Goal: Task Accomplishment & Management: Use online tool/utility

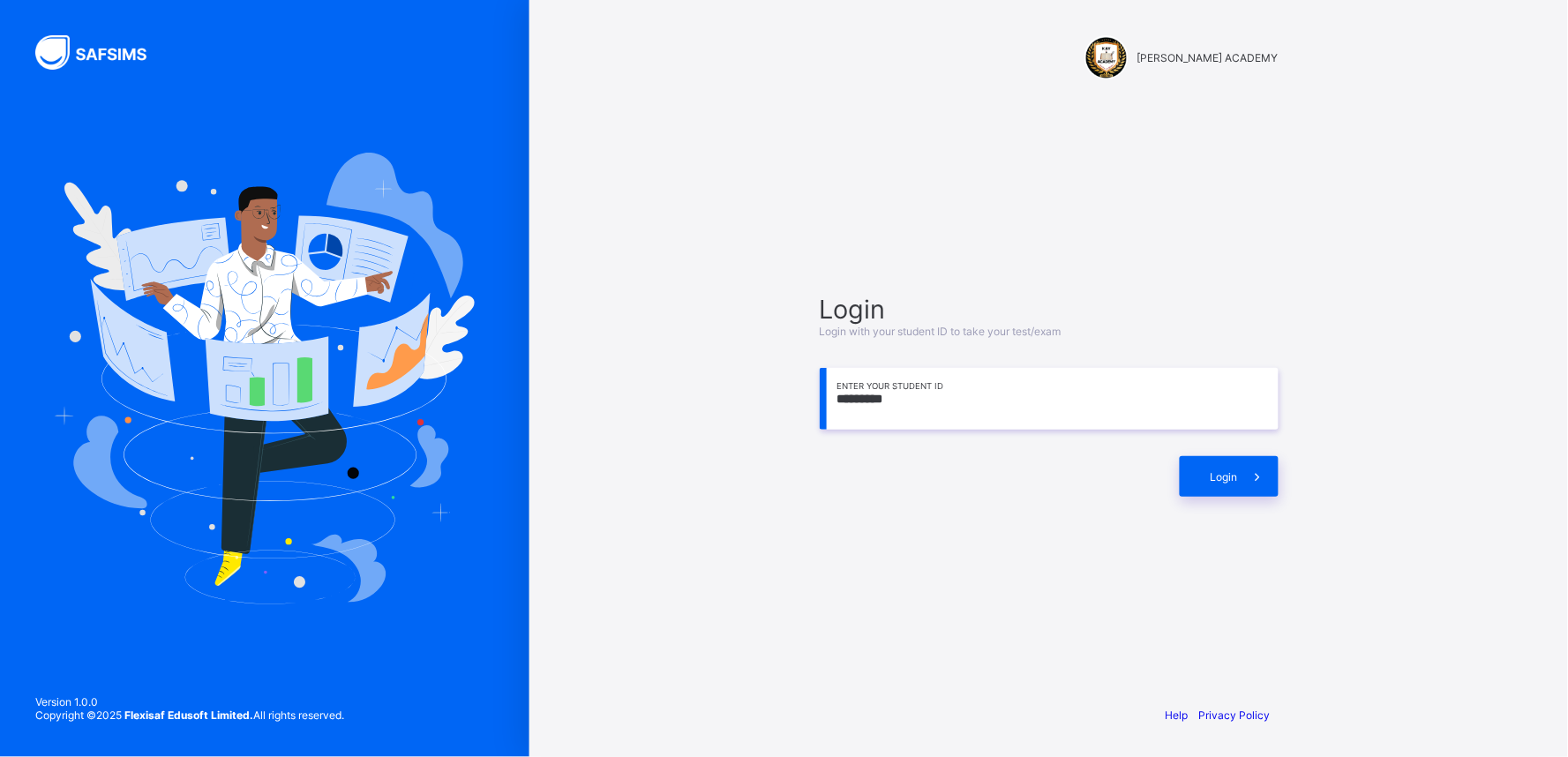
type input "*********"
click at [1254, 469] on icon at bounding box center [1257, 477] width 18 height 17
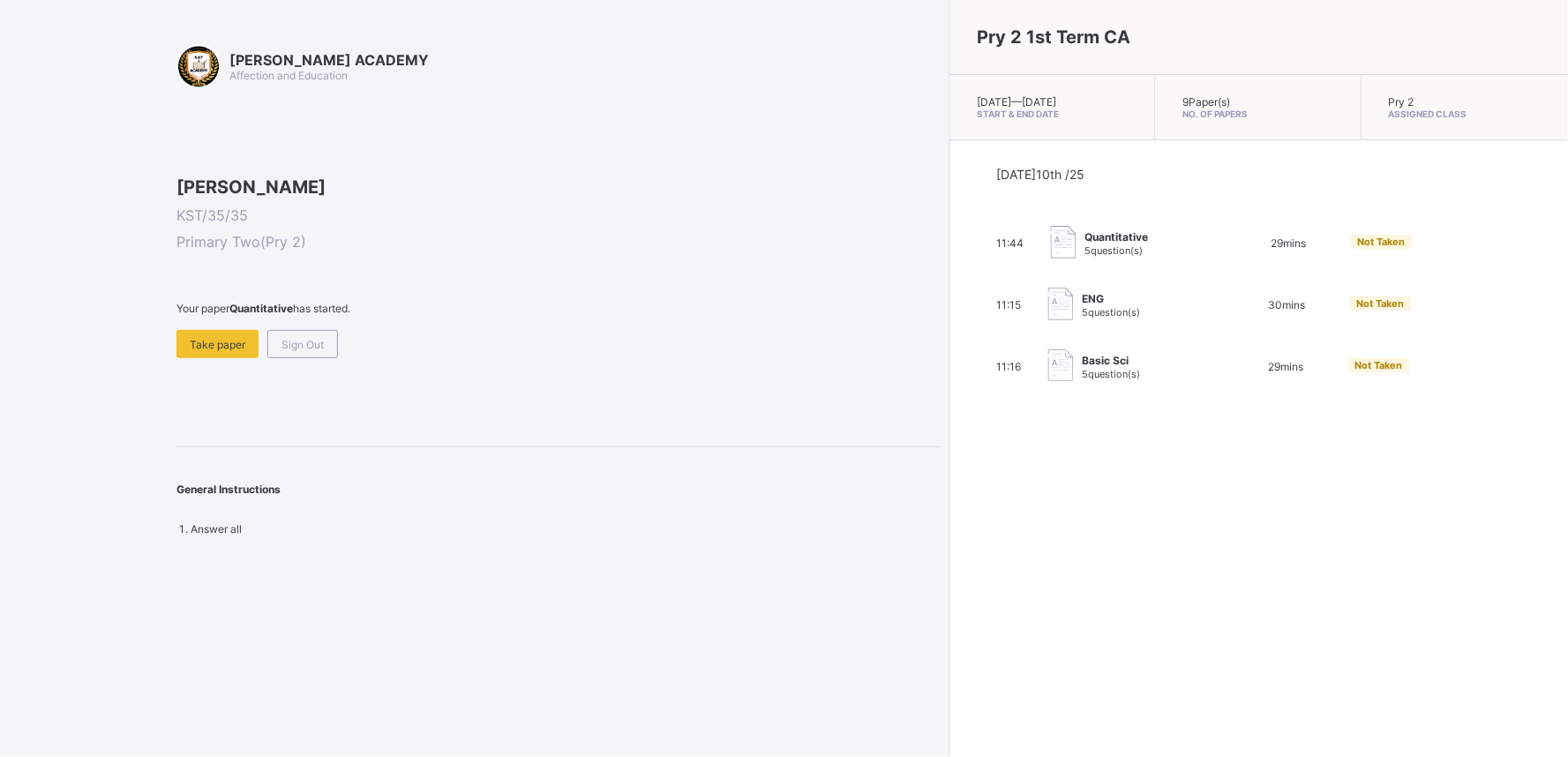
drag, startPoint x: 0, startPoint y: 0, endPoint x: 1089, endPoint y: 530, distance: 1211.1
click at [1089, 530] on div "Pry 2 1st Term CA [DATE] — [DATE] Start & End Date 9 Paper(s) No. of Papers Pry…" at bounding box center [1258, 378] width 618 height 757
click at [765, 358] on div "[PERSON_NAME] KST/35/35 Primary Two ( Pry 2 ) Your paper Quantitative has start…" at bounding box center [559, 268] width 764 height 182
click at [1067, 250] on div "Quantitative 5 question(s)" at bounding box center [1139, 243] width 177 height 35
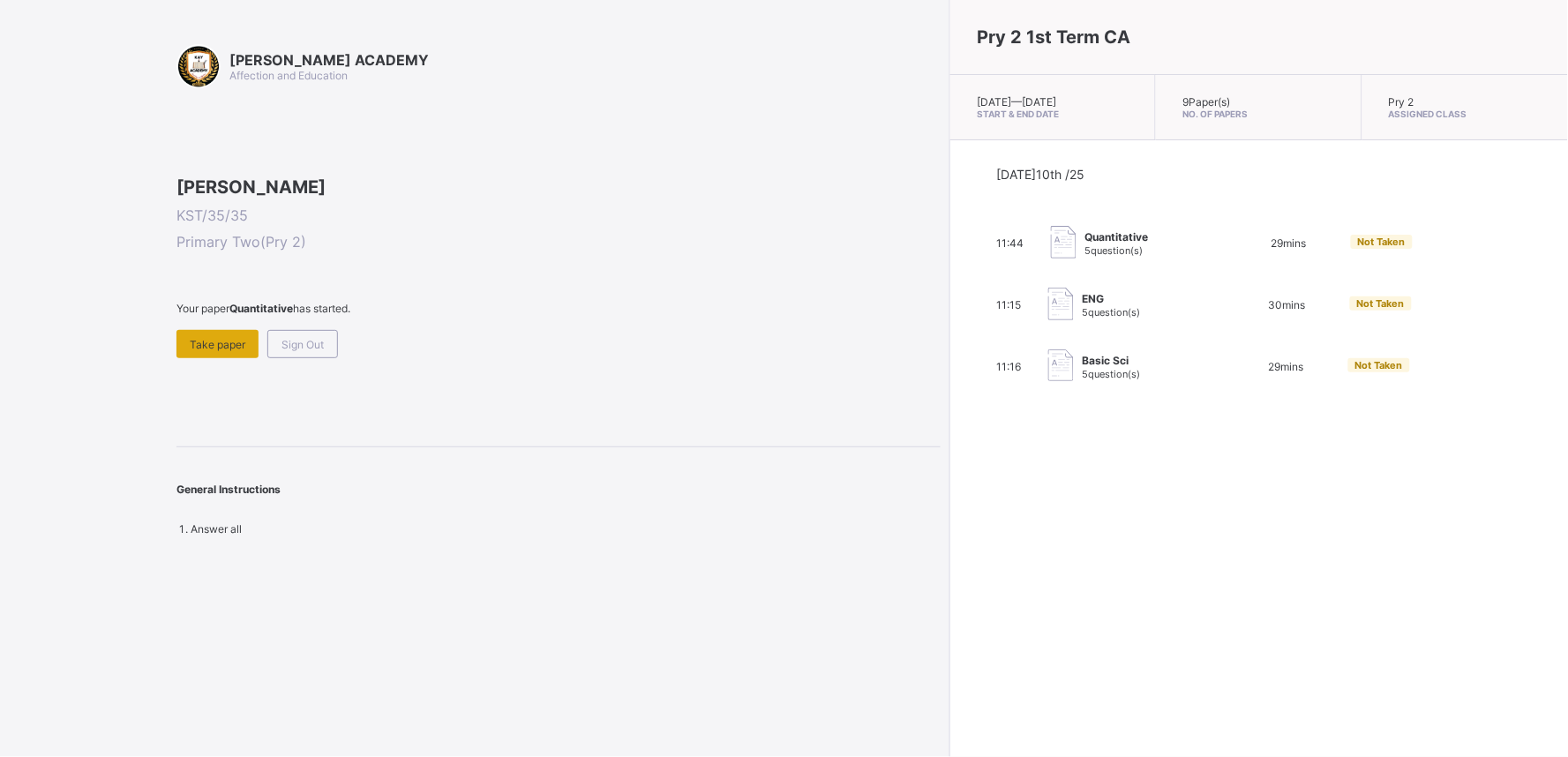
click at [224, 351] on span "Take paper" at bounding box center [218, 345] width 55 height 13
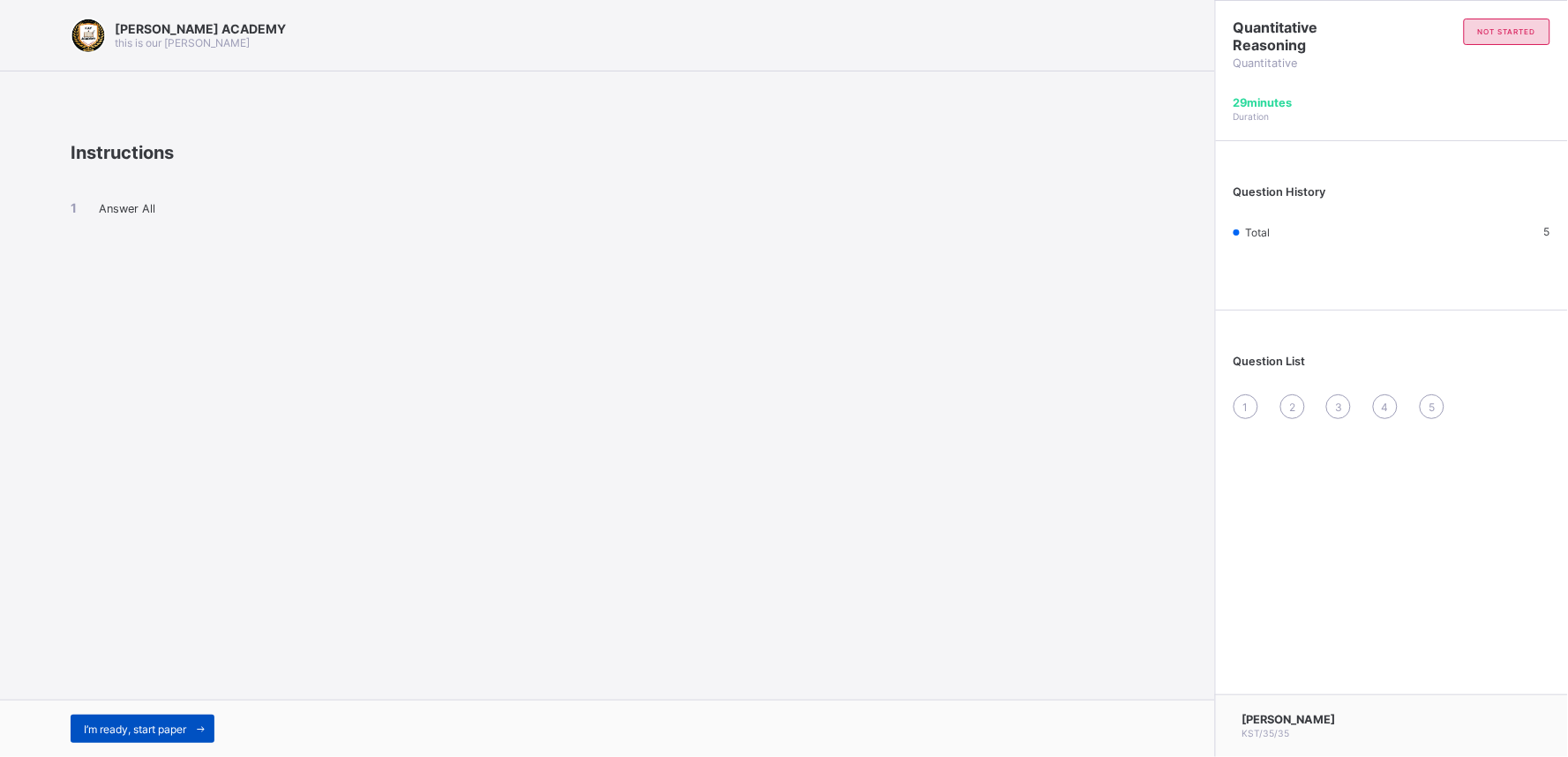
click at [166, 718] on div "I’m ready, start paper" at bounding box center [142, 729] width 144 height 29
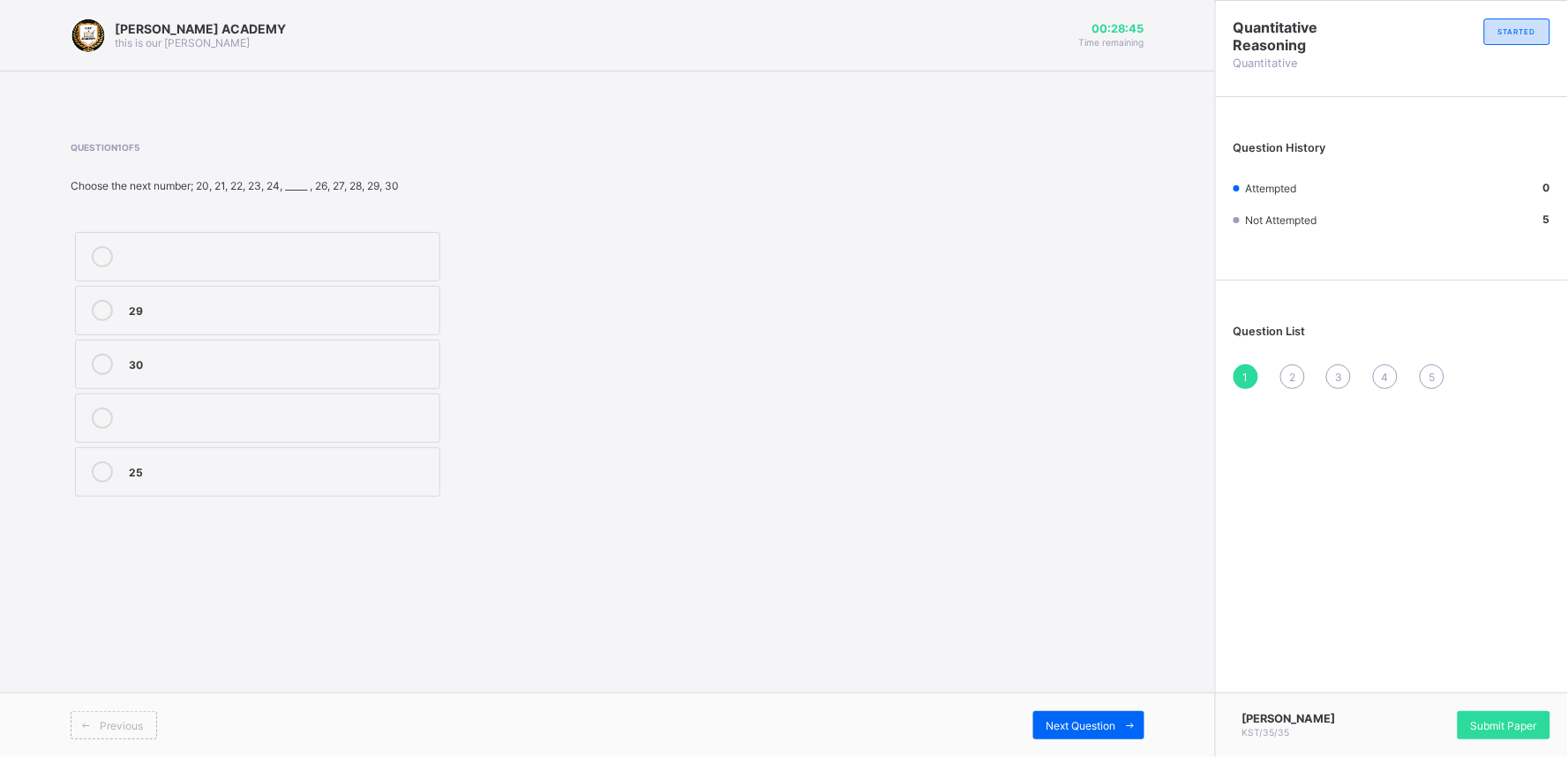
click at [141, 465] on div "25" at bounding box center [280, 470] width 302 height 17
click at [1065, 717] on div "Next Question" at bounding box center [1088, 725] width 111 height 29
click at [130, 408] on div "104" at bounding box center [280, 417] width 302 height 17
click at [1042, 717] on div "Next Question" at bounding box center [1088, 725] width 111 height 29
click at [247, 277] on label "20" at bounding box center [257, 257] width 365 height 50
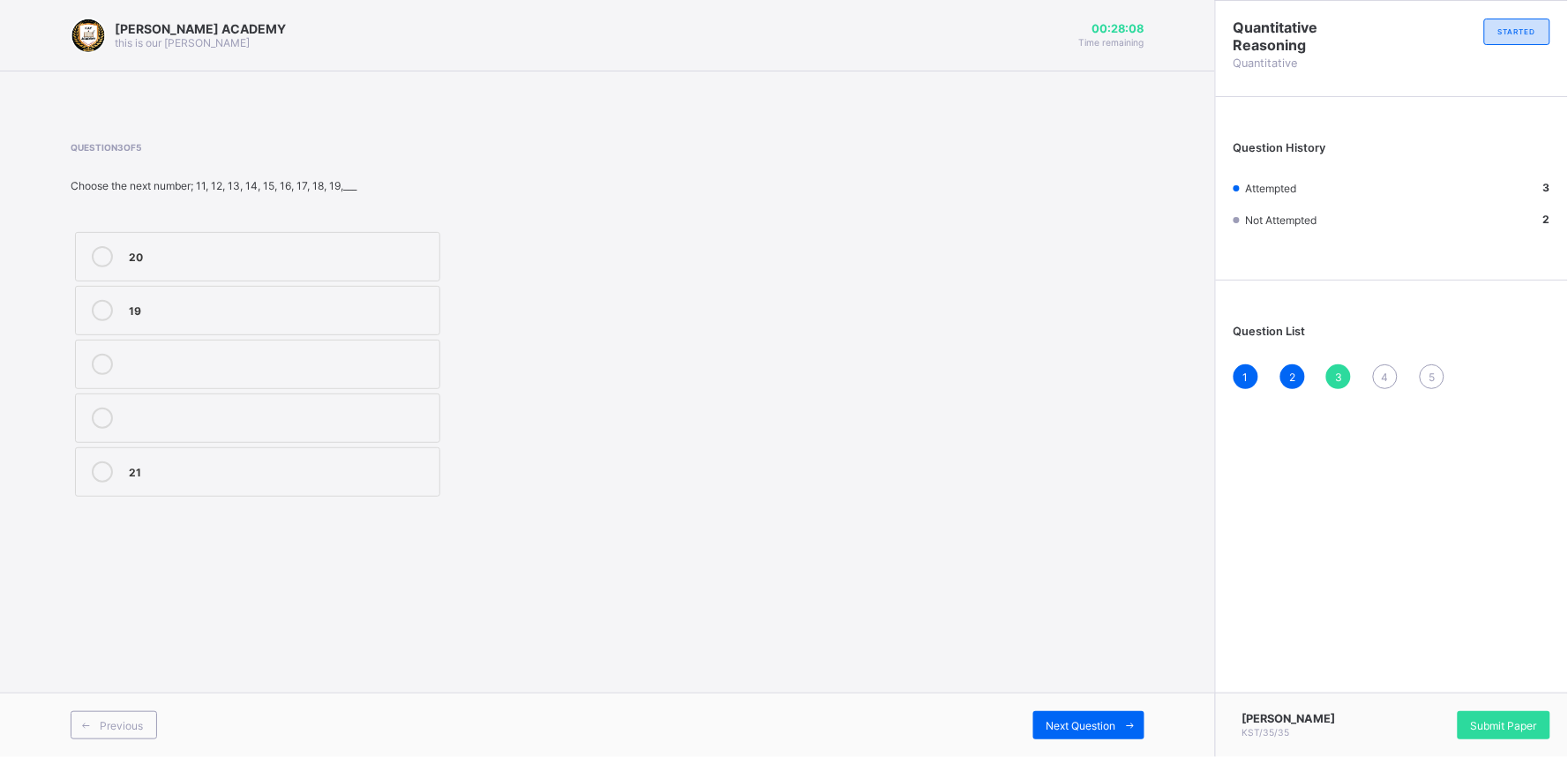
click at [1131, 746] on div "Previous Next Question" at bounding box center [607, 725] width 1214 height 64
click at [1111, 725] on span "Next Question" at bounding box center [1081, 726] width 70 height 13
click at [213, 261] on div "209" at bounding box center [280, 255] width 302 height 17
click at [1098, 725] on span "Next Question" at bounding box center [1081, 726] width 70 height 13
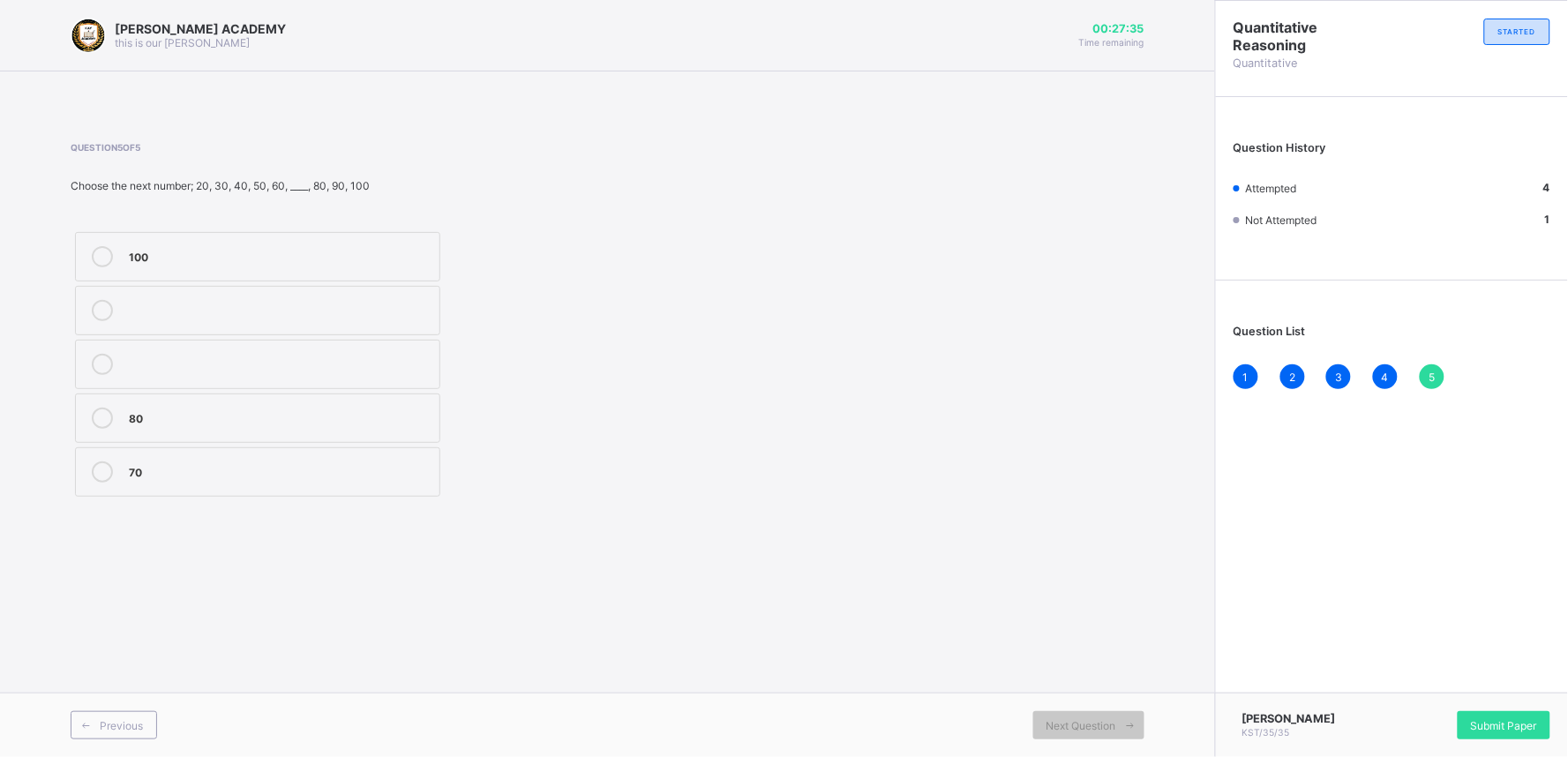
click at [233, 459] on label "70" at bounding box center [257, 472] width 365 height 50
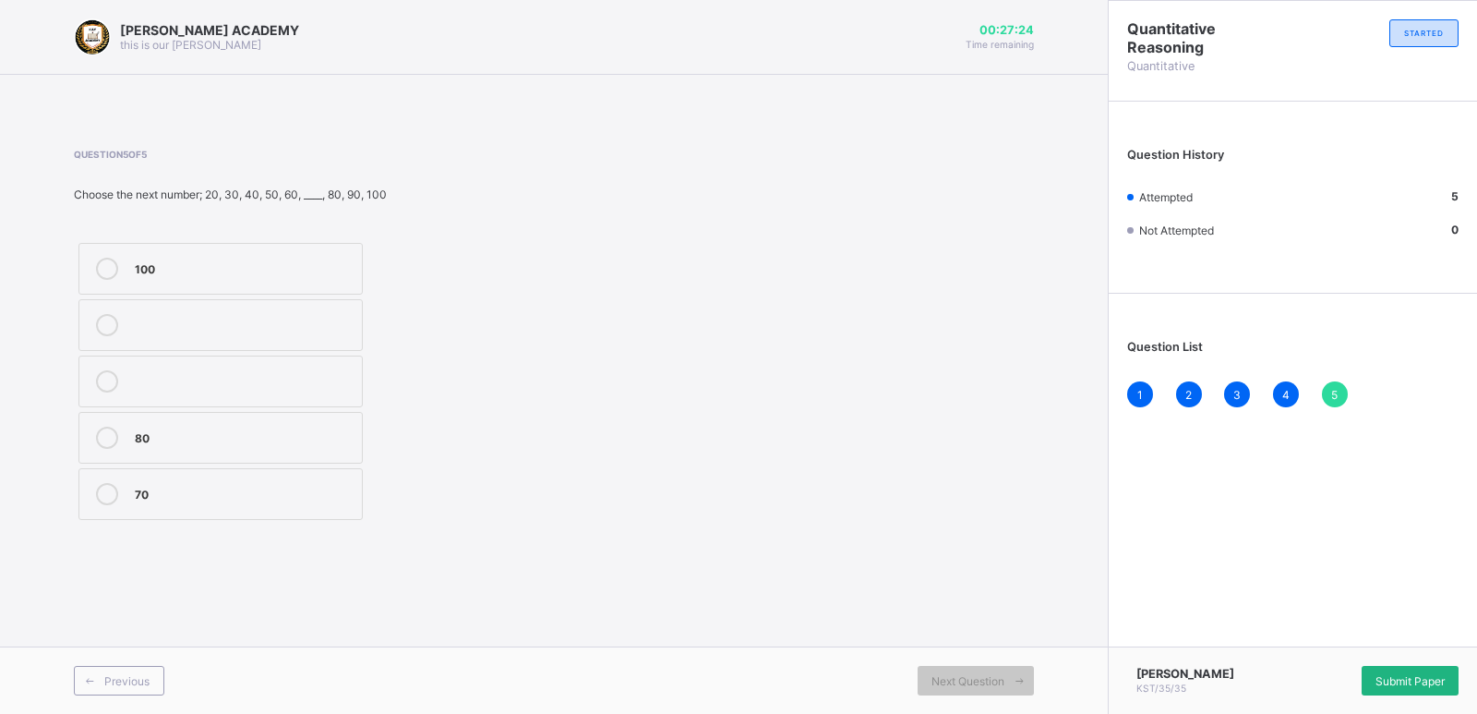
click at [1399, 675] on span "Submit Paper" at bounding box center [1410, 681] width 69 height 14
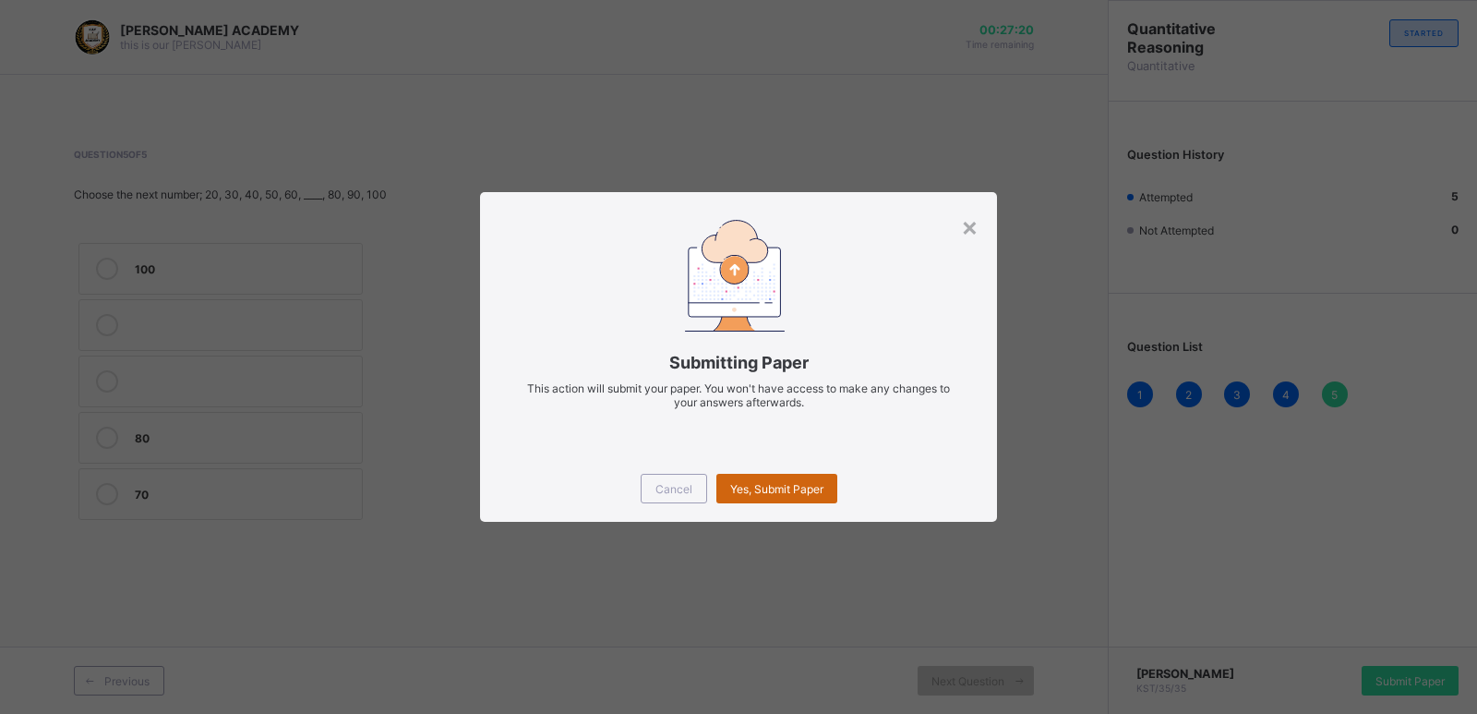
click at [787, 476] on div "Yes, Submit Paper" at bounding box center [777, 489] width 121 height 30
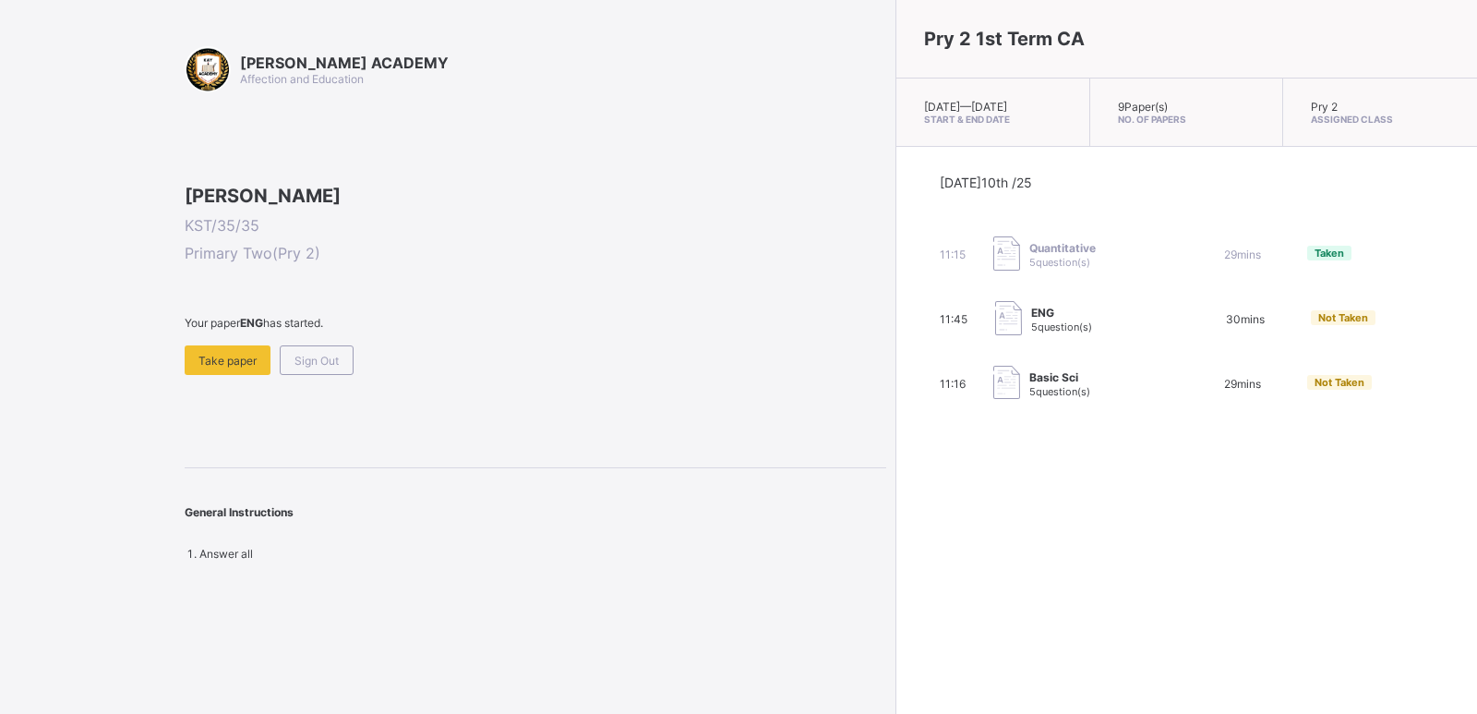
click at [1037, 328] on div "11:45 ENG 5 question(s) 30 mins Not Taken" at bounding box center [1187, 319] width 494 height 37
click at [229, 375] on div "Take paper" at bounding box center [228, 360] width 86 height 30
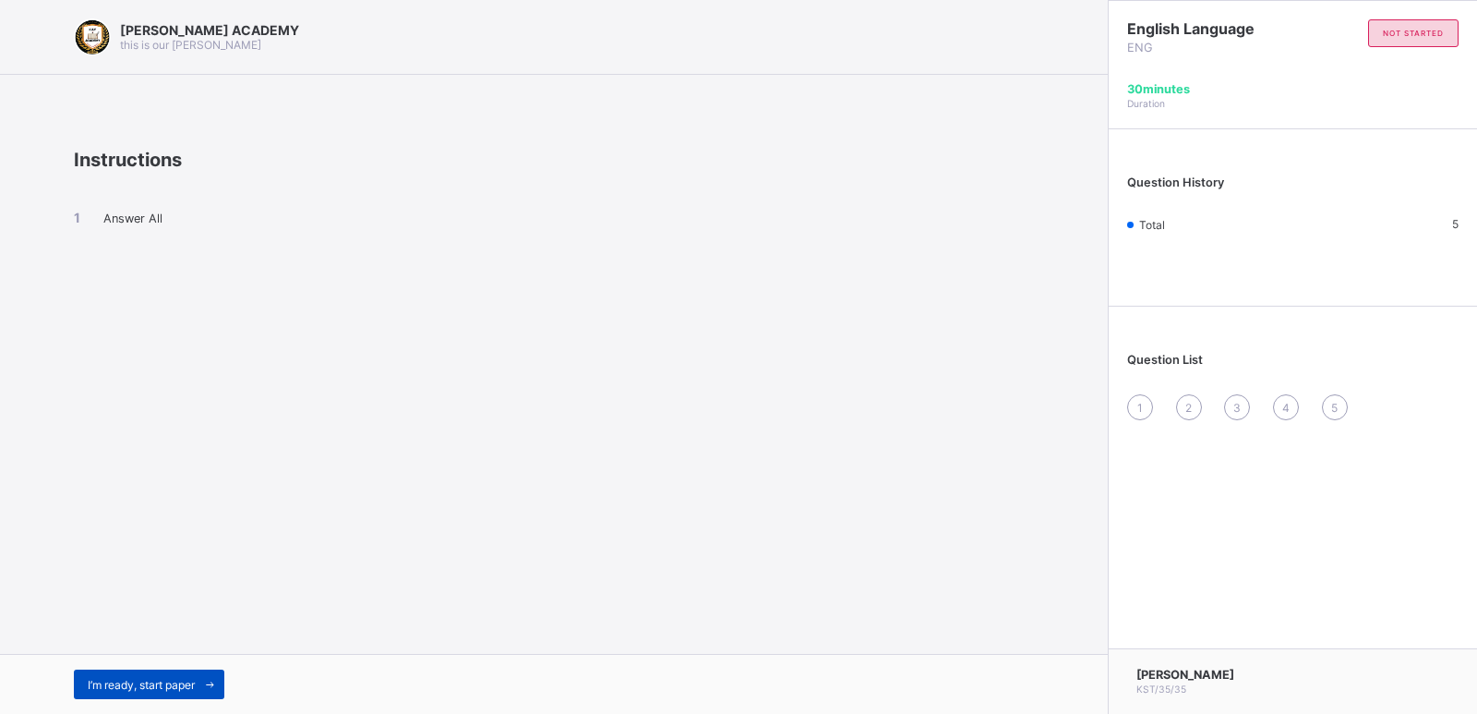
click at [117, 672] on div "I’m ready, start paper" at bounding box center [149, 684] width 151 height 30
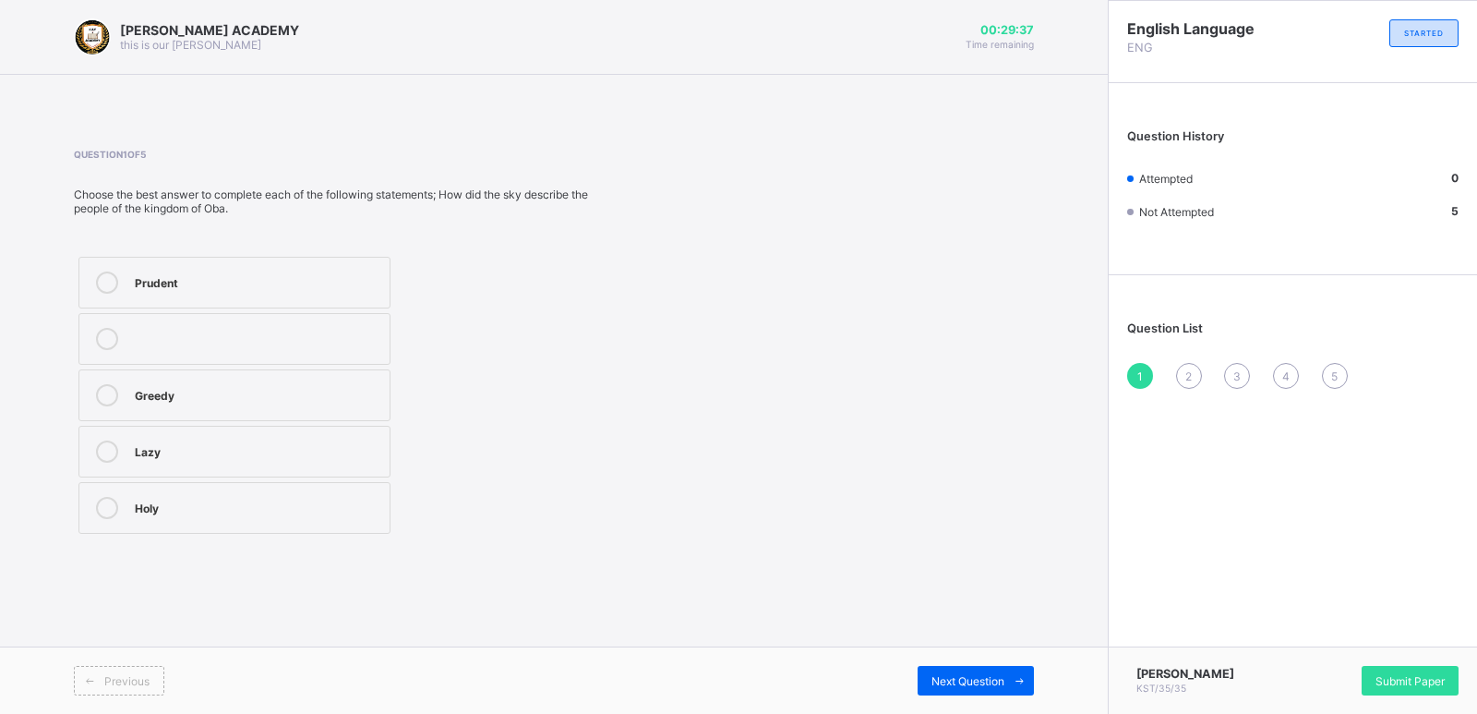
click at [153, 283] on div "Prudent" at bounding box center [258, 280] width 246 height 18
click at [982, 676] on span "Next Question" at bounding box center [968, 681] width 73 height 14
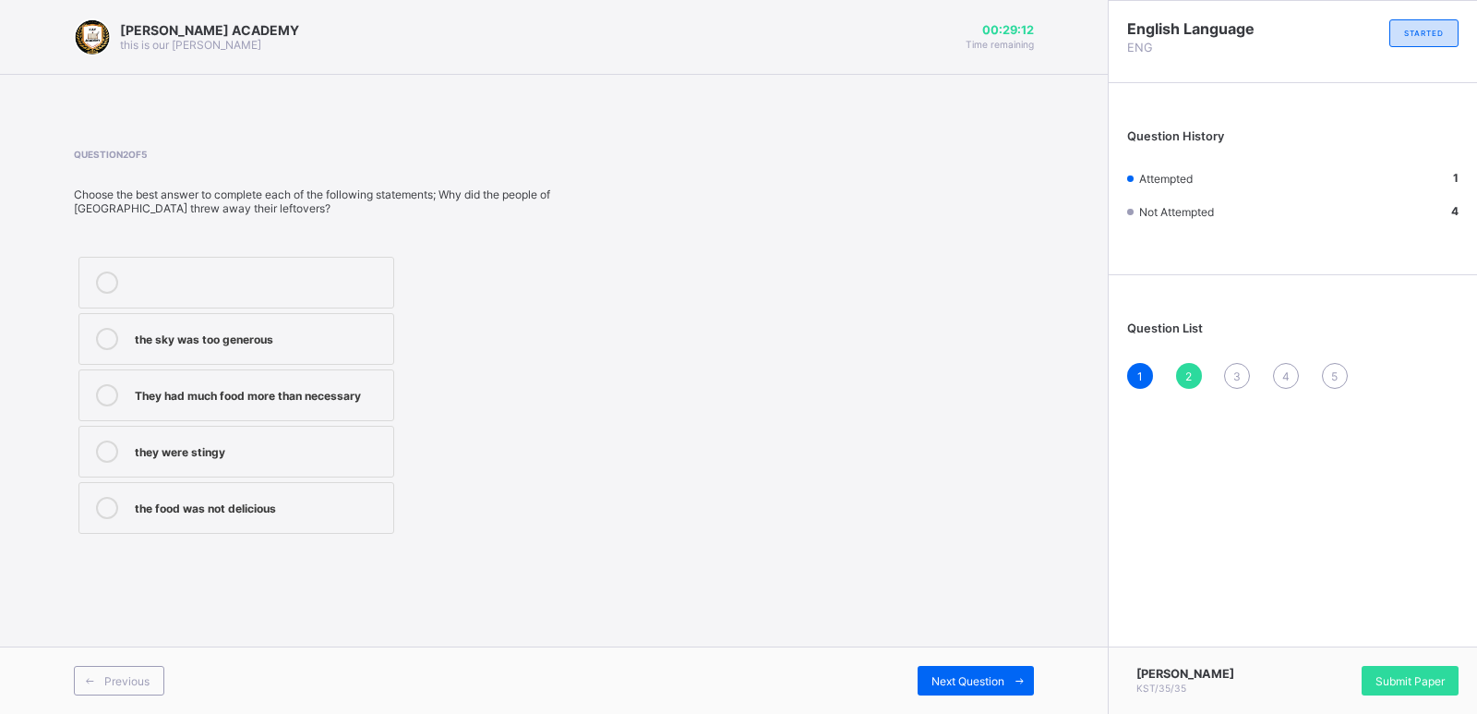
click at [228, 506] on div "the food was not delicious" at bounding box center [259, 506] width 249 height 18
click at [967, 681] on span "Next Question" at bounding box center [968, 681] width 73 height 14
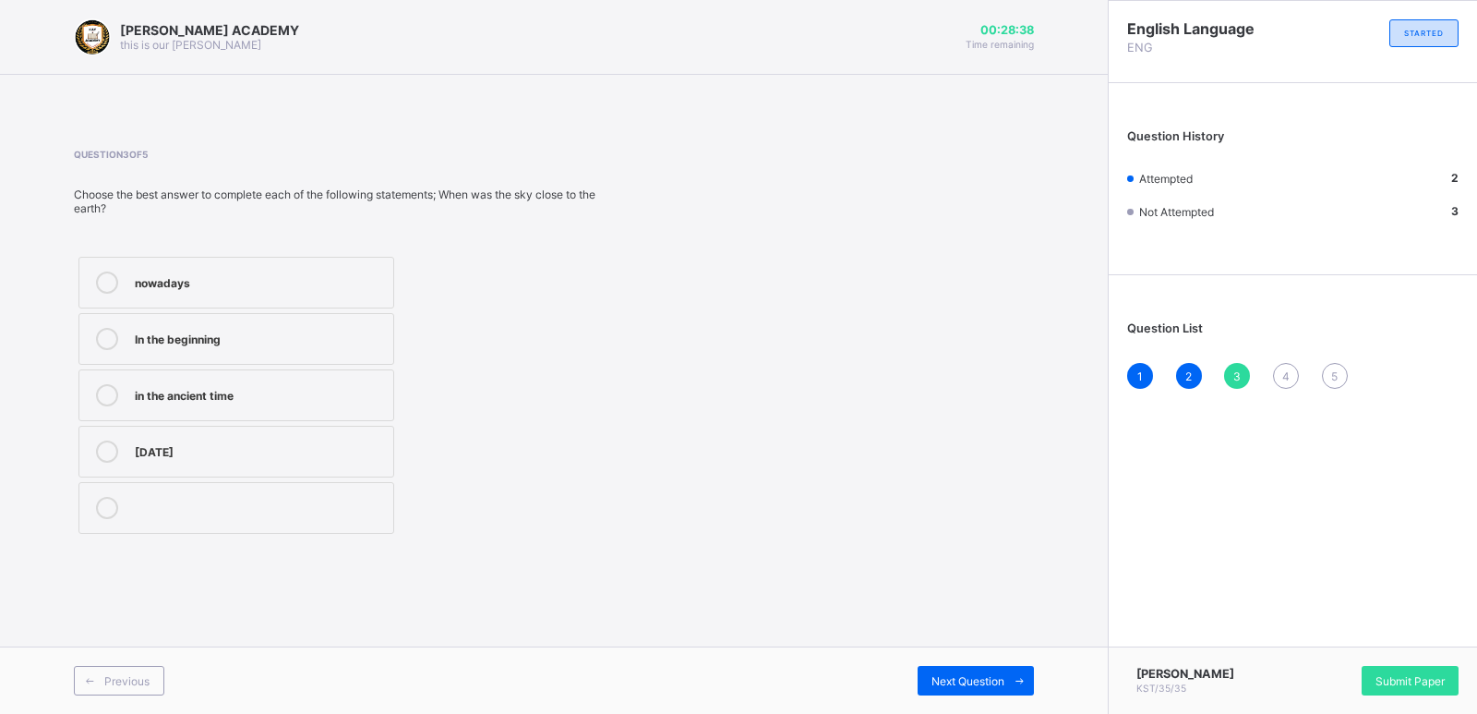
click at [141, 395] on div "in the ancient time" at bounding box center [259, 393] width 249 height 18
click at [150, 464] on label "[DATE]" at bounding box center [236, 452] width 316 height 52
click at [960, 682] on span "Next Question" at bounding box center [968, 681] width 73 height 14
click at [201, 290] on div "Happy" at bounding box center [259, 282] width 249 height 22
click at [180, 488] on label "Sad" at bounding box center [236, 508] width 316 height 52
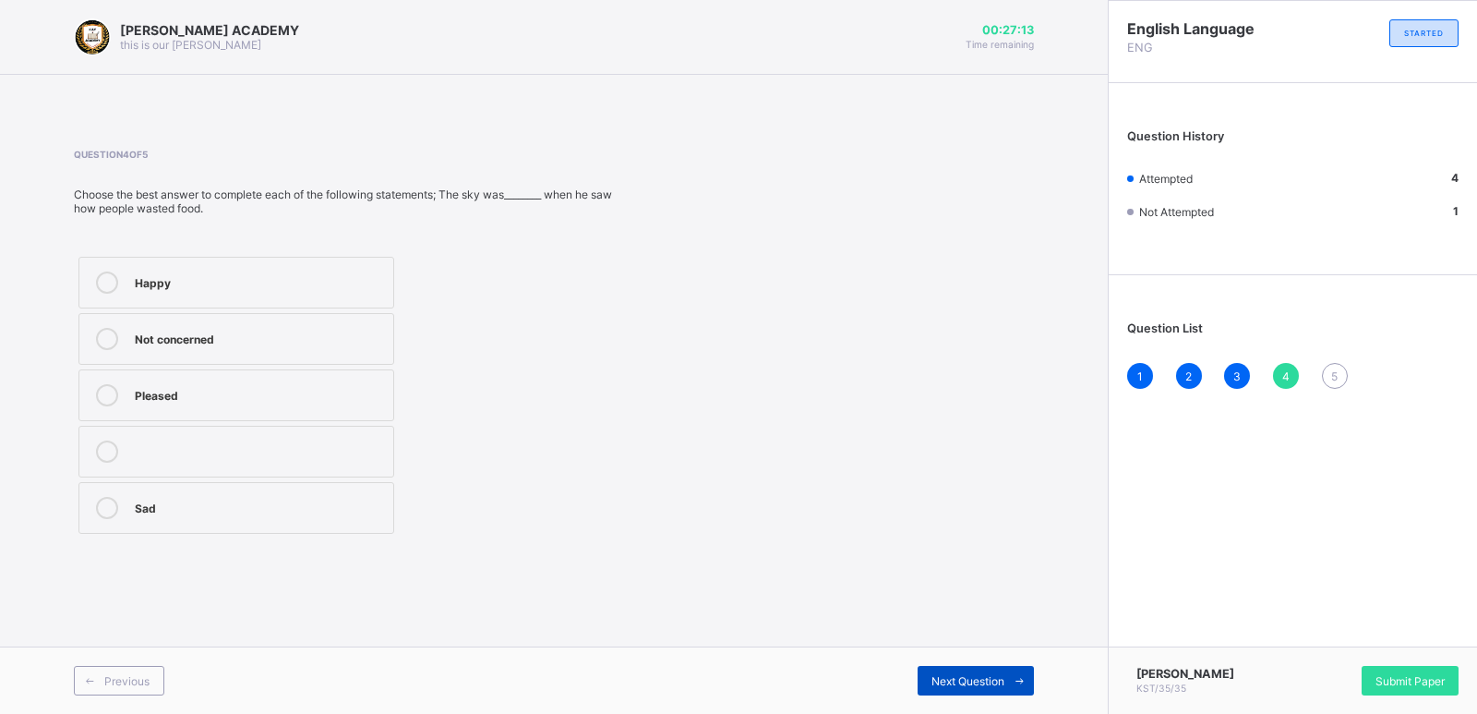
click at [945, 672] on div "Next Question" at bounding box center [976, 681] width 116 height 30
click at [139, 277] on div "Food" at bounding box center [257, 280] width 245 height 18
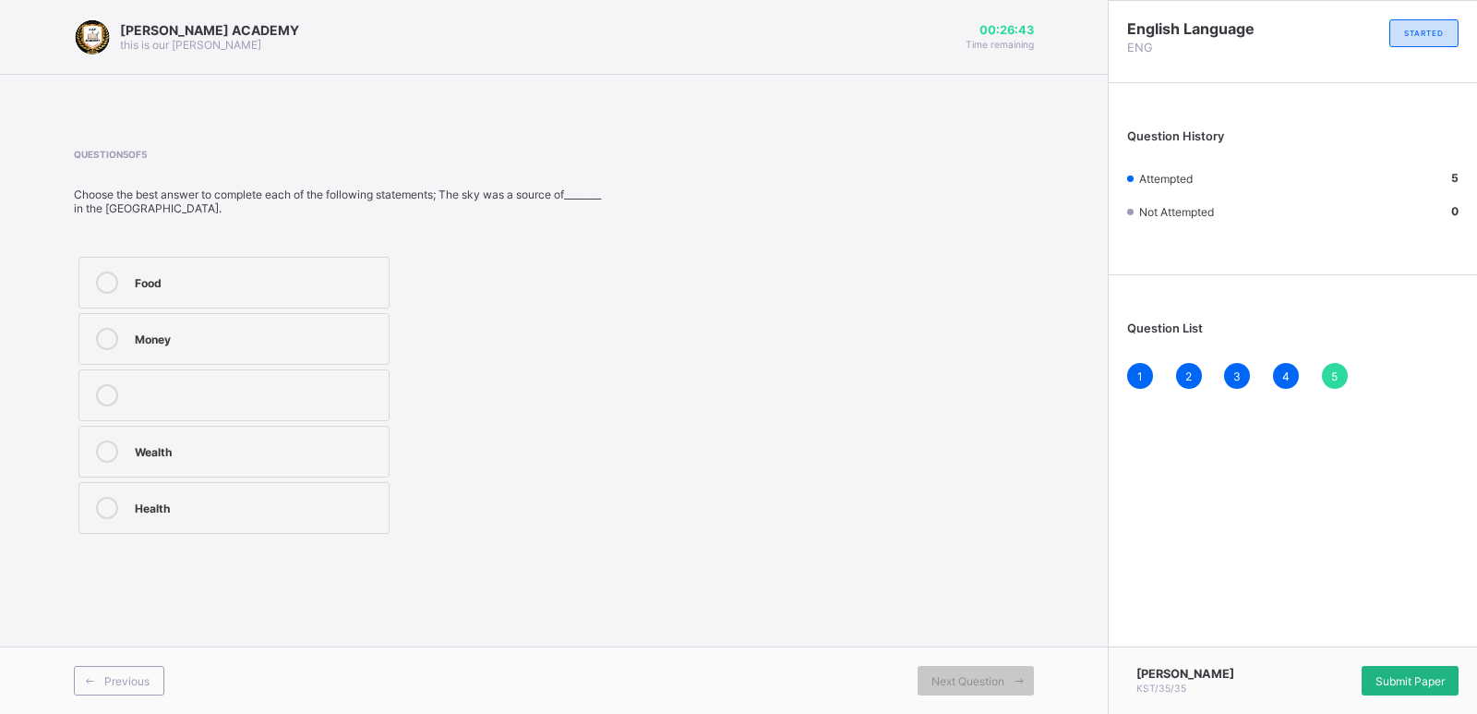
click at [1427, 689] on div "Submit Paper" at bounding box center [1410, 681] width 97 height 30
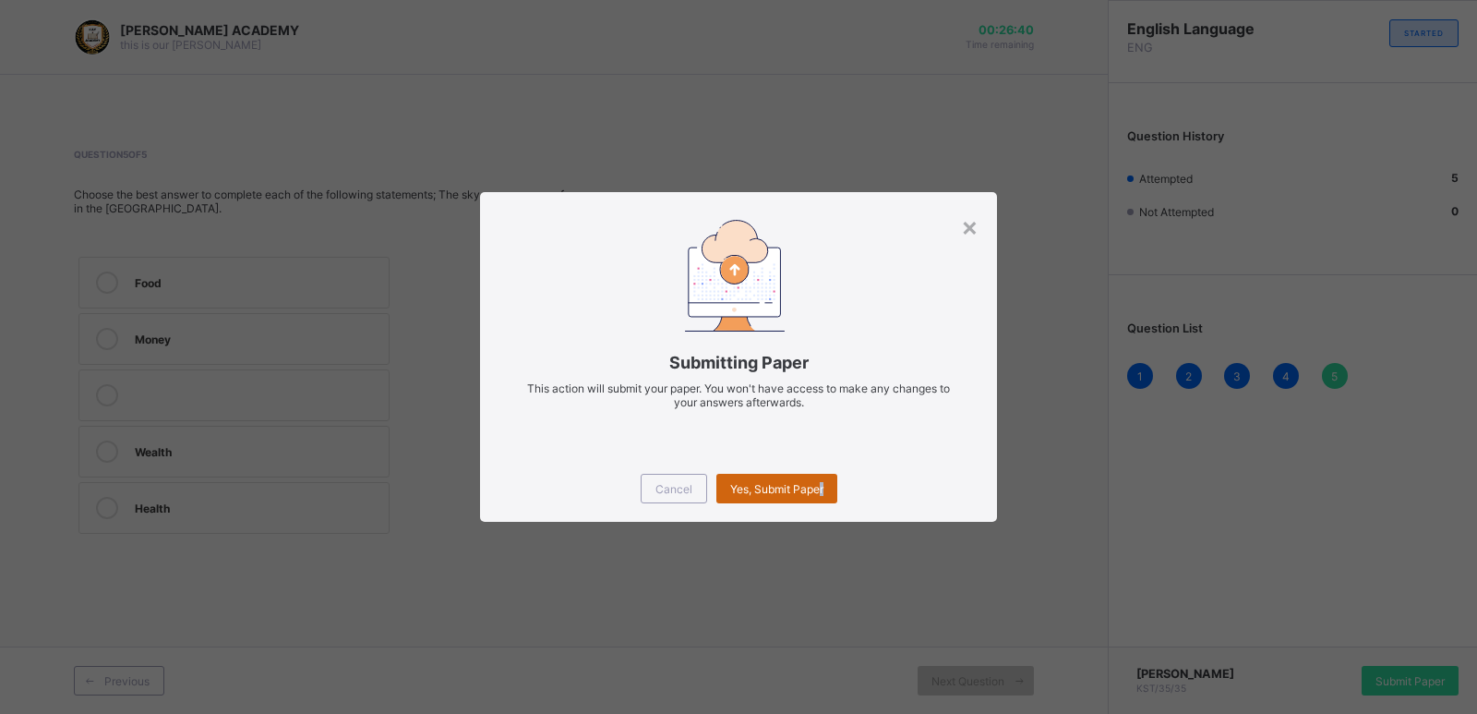
drag, startPoint x: 850, startPoint y: 470, endPoint x: 817, endPoint y: 476, distance: 33.7
click at [817, 476] on div "Cancel Yes, Submit Paper" at bounding box center [738, 488] width 517 height 66
click at [817, 476] on div "Yes, Submit Paper" at bounding box center [777, 489] width 121 height 30
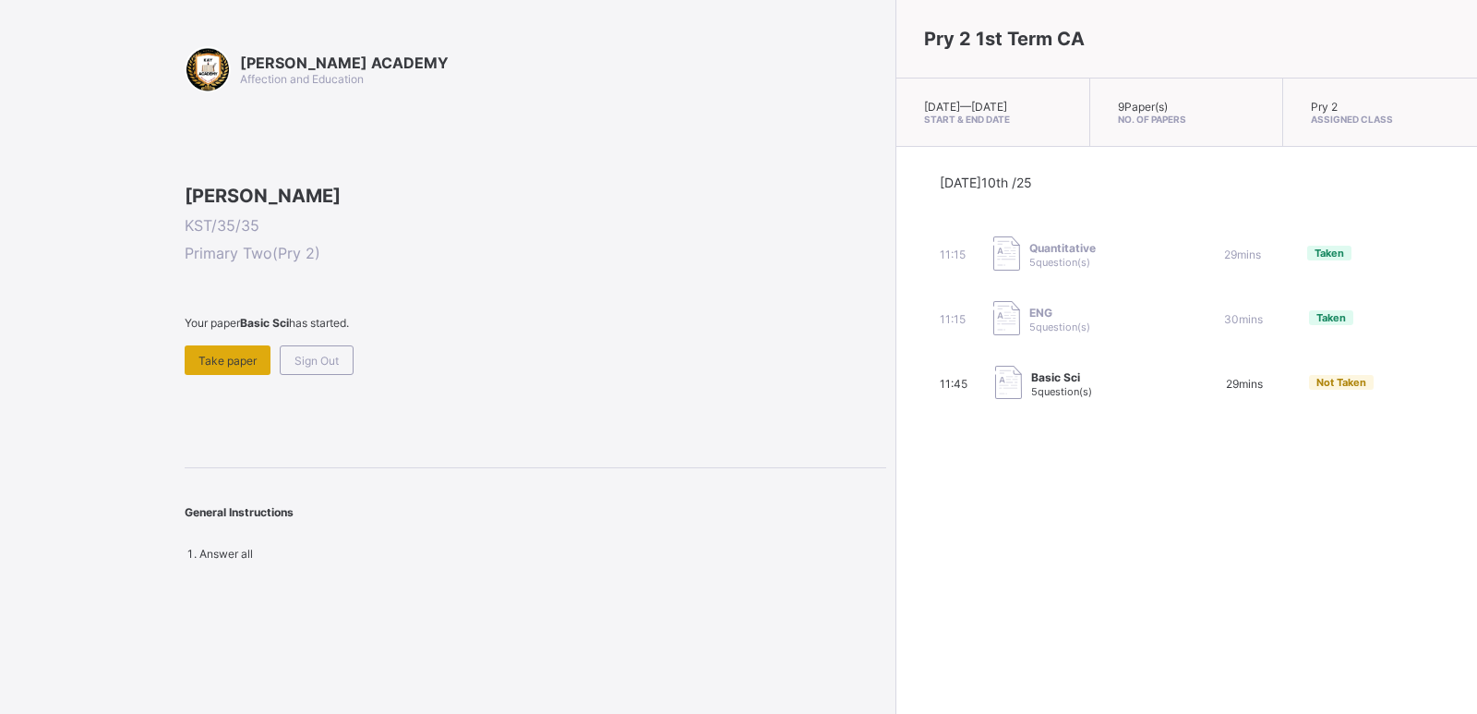
click at [213, 367] on span "Take paper" at bounding box center [228, 361] width 58 height 14
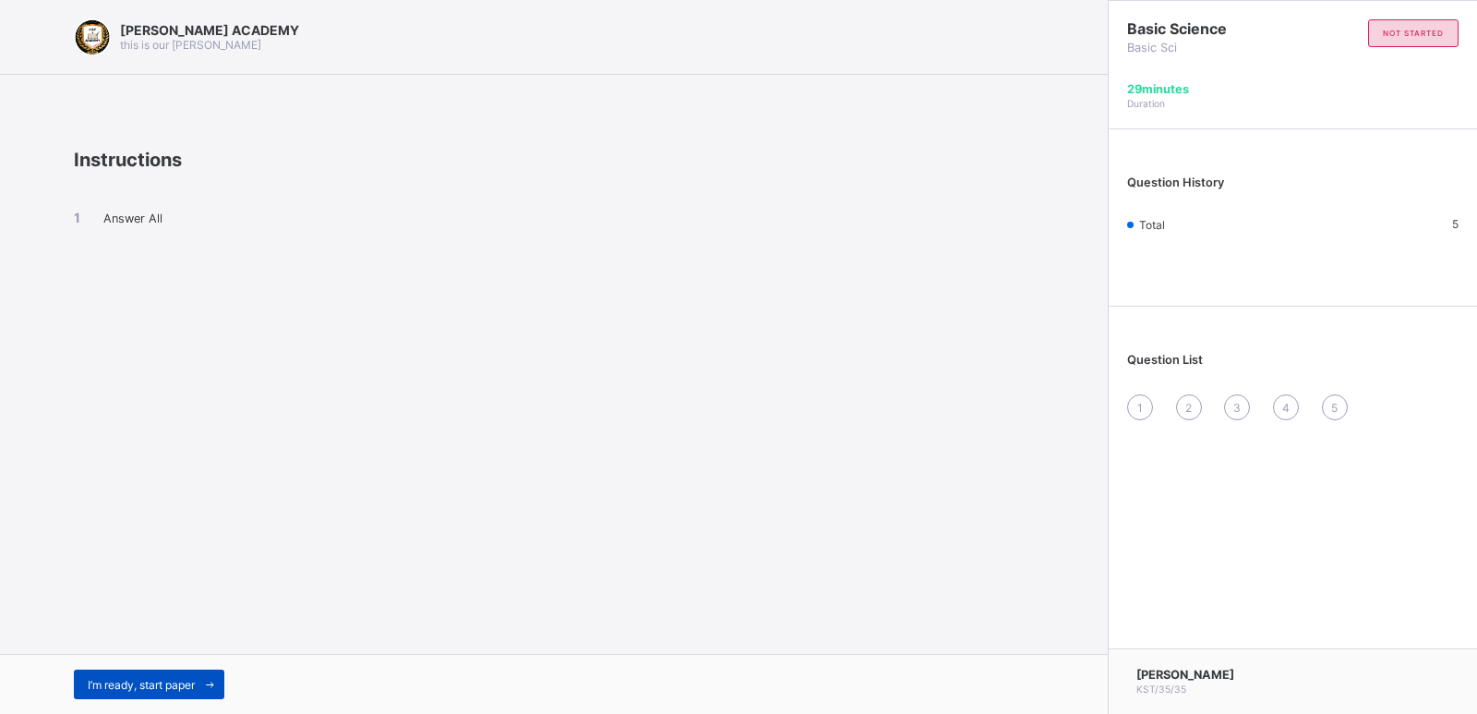
click at [175, 676] on div "I’m ready, start paper" at bounding box center [149, 684] width 151 height 30
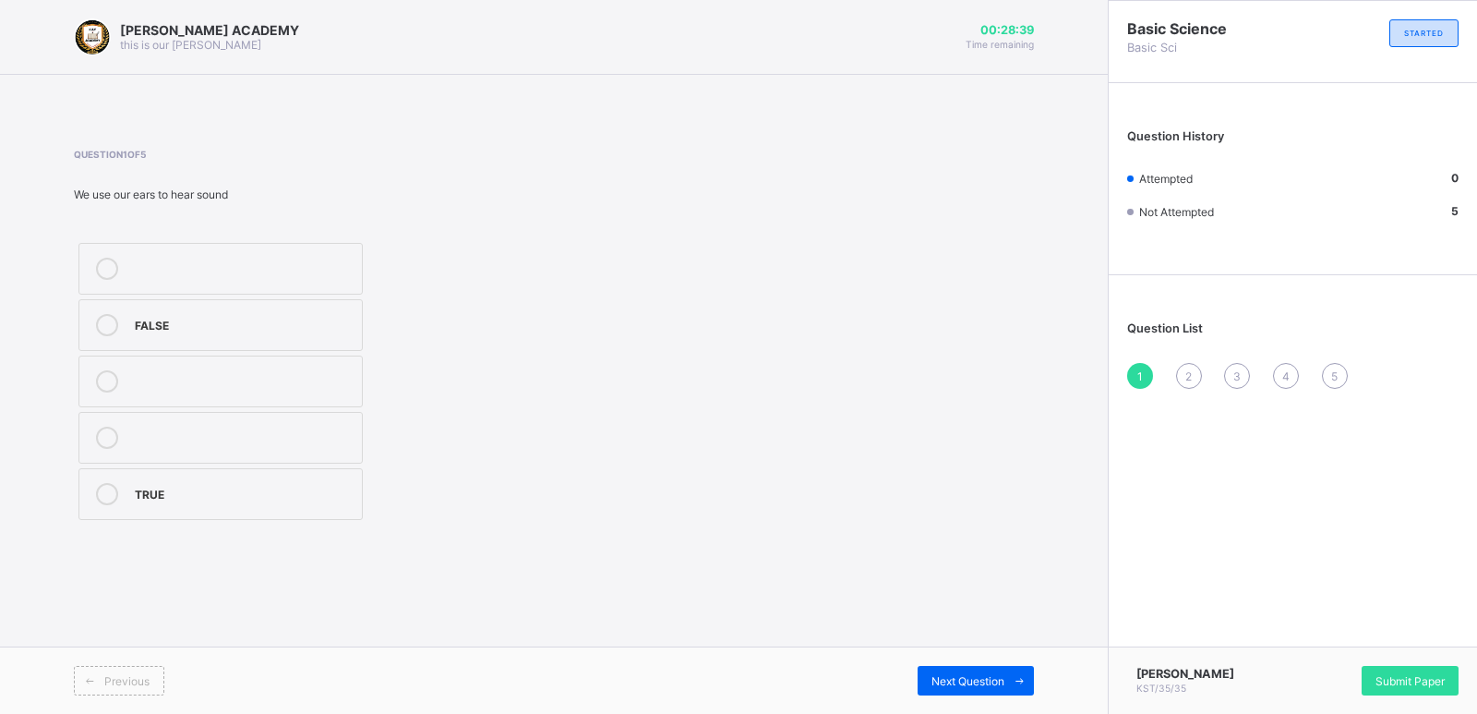
click at [151, 512] on label "TRUE" at bounding box center [220, 494] width 284 height 52
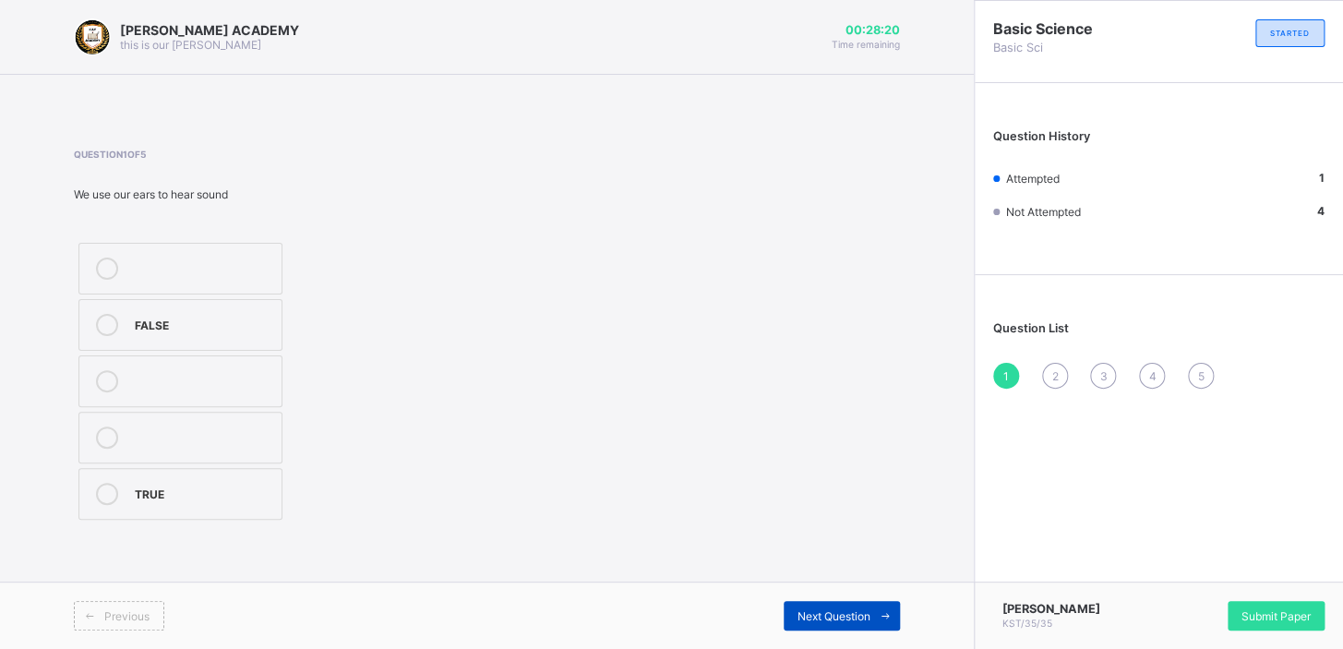
click at [871, 619] on span at bounding box center [886, 616] width 30 height 30
click at [1048, 379] on div "2" at bounding box center [1055, 376] width 26 height 26
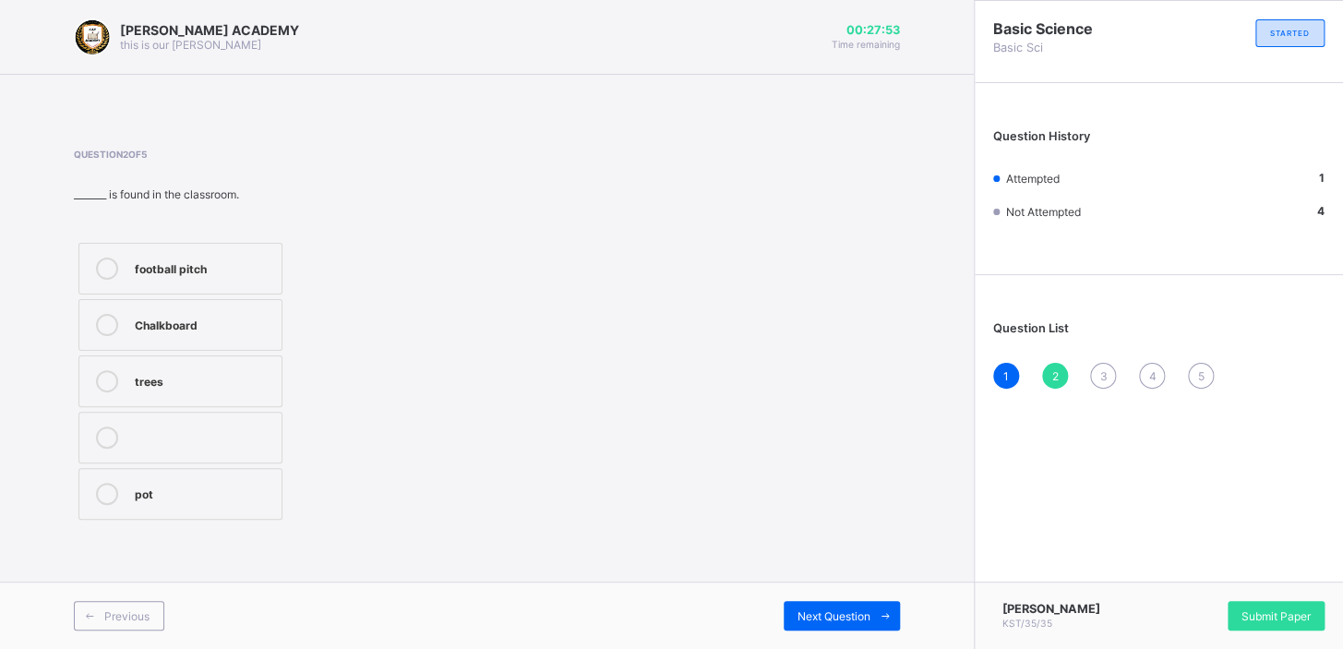
click at [150, 331] on div "Chalkboard" at bounding box center [204, 323] width 138 height 18
drag, startPoint x: 543, startPoint y: 465, endPoint x: 546, endPoint y: 512, distance: 46.3
click at [546, 512] on div "Question 2 of 5 _______ is found in the classroom. football pitch Chalkboard tr…" at bounding box center [487, 337] width 826 height 376
click at [815, 604] on div "Next Question" at bounding box center [842, 616] width 116 height 30
click at [175, 278] on div "See" at bounding box center [204, 269] width 138 height 22
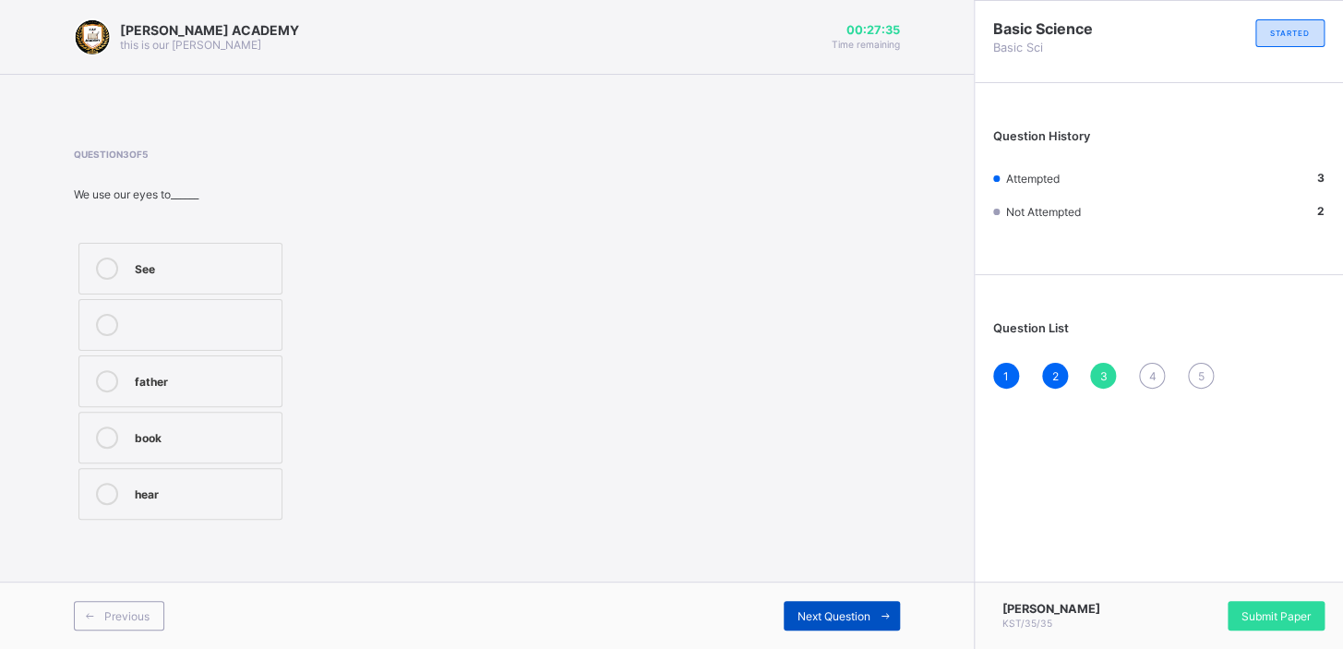
click at [801, 623] on div "Next Question" at bounding box center [842, 616] width 116 height 30
click at [107, 314] on icon at bounding box center [107, 325] width 22 height 22
click at [827, 601] on div "Next Question" at bounding box center [842, 616] width 116 height 30
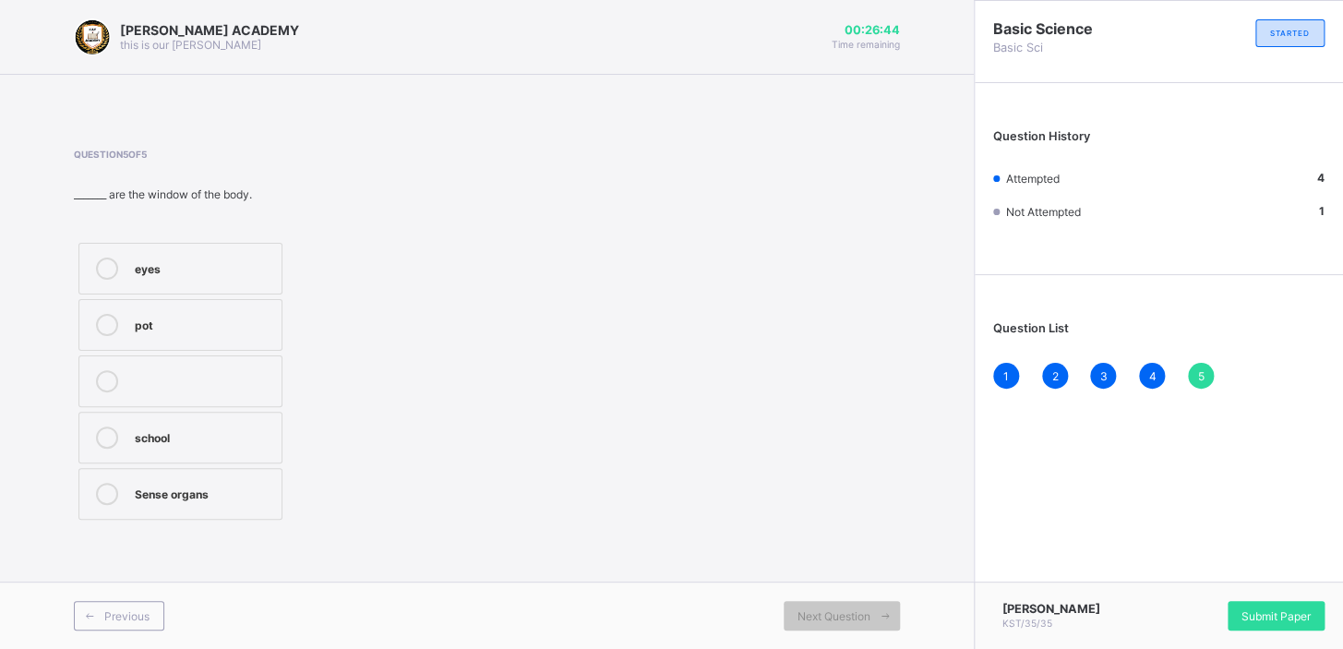
click at [373, 219] on div "Question 5 of 5 _______ are the window of the body. eyes pot school Sense organs" at bounding box center [251, 337] width 355 height 376
click at [211, 159] on span "Question 5 of 5" at bounding box center [251, 154] width 355 height 11
click at [238, 283] on label "eyes" at bounding box center [180, 269] width 204 height 52
click at [1257, 601] on div "Submit Paper" at bounding box center [1276, 616] width 97 height 30
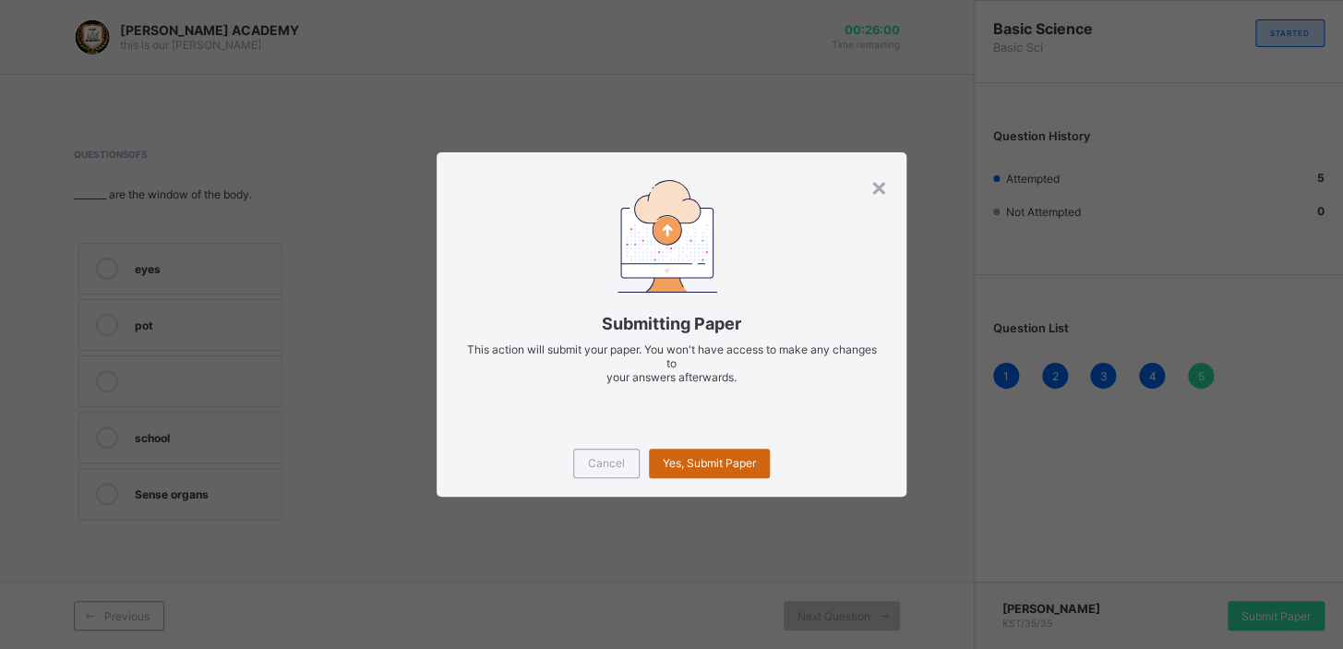
click at [706, 461] on span "Yes, Submit Paper" at bounding box center [709, 463] width 93 height 14
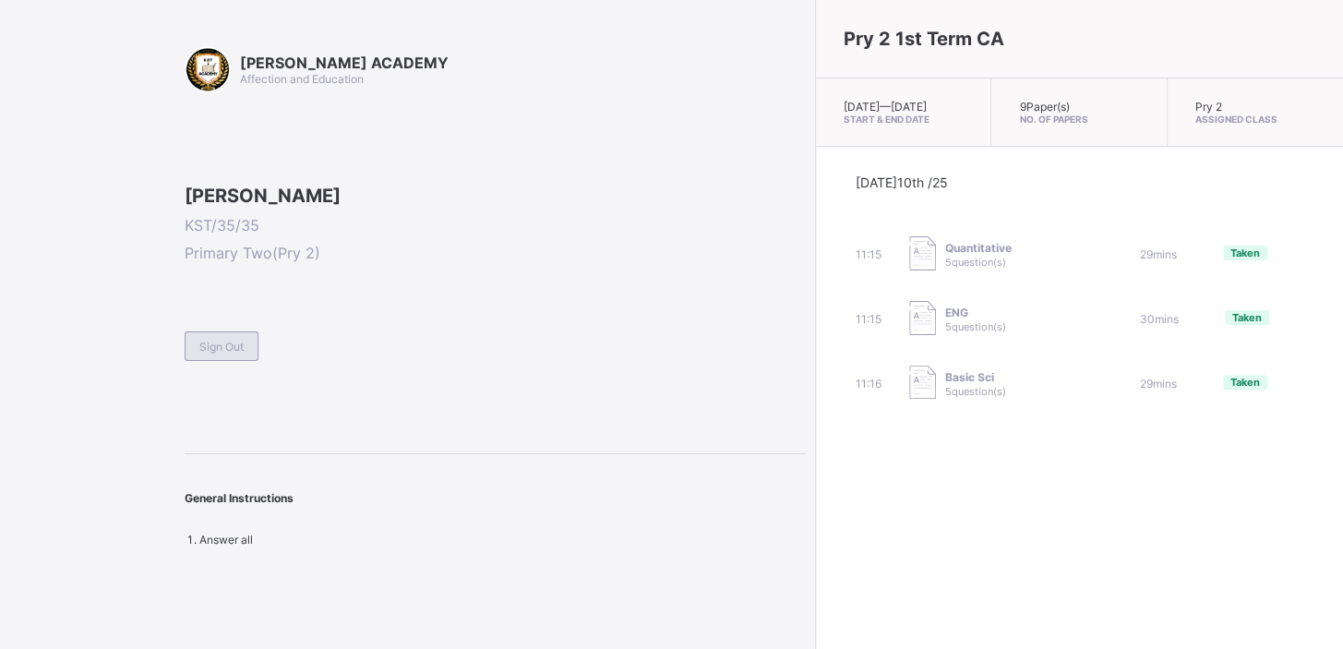
click at [240, 354] on span "Sign Out" at bounding box center [221, 347] width 44 height 14
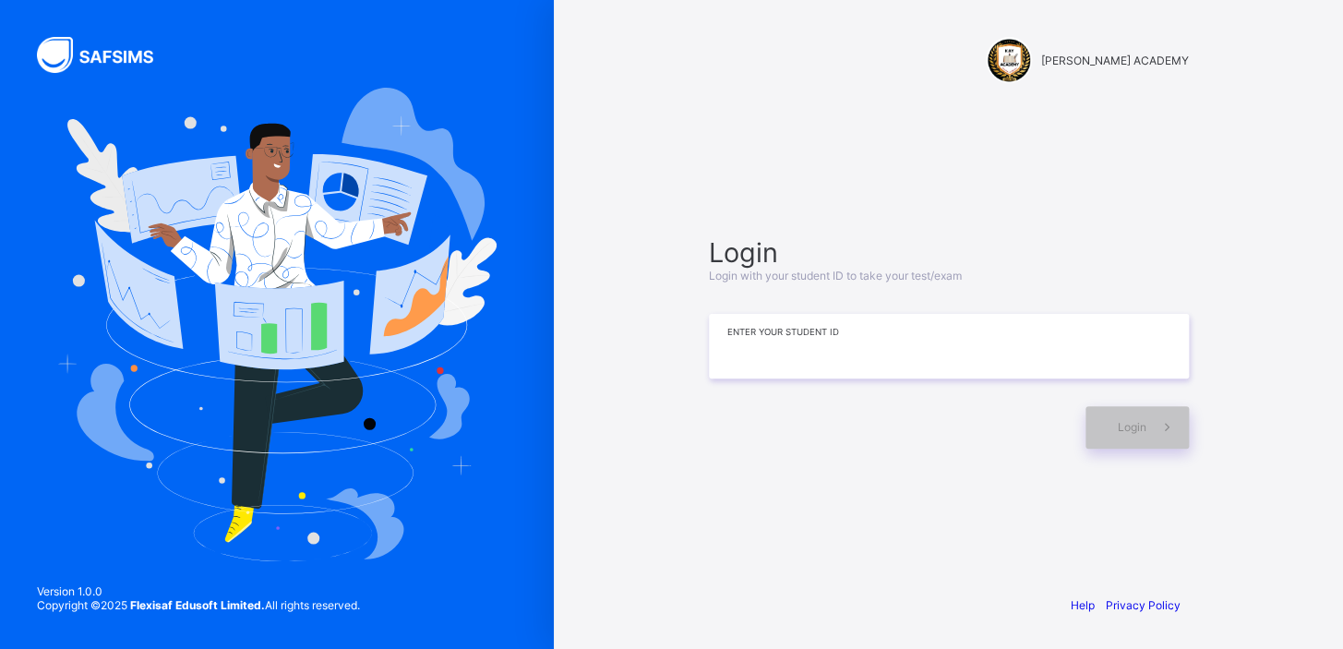
click at [739, 353] on input at bounding box center [949, 346] width 480 height 65
type input "**********"
click at [1121, 415] on div "Login" at bounding box center [1137, 427] width 103 height 42
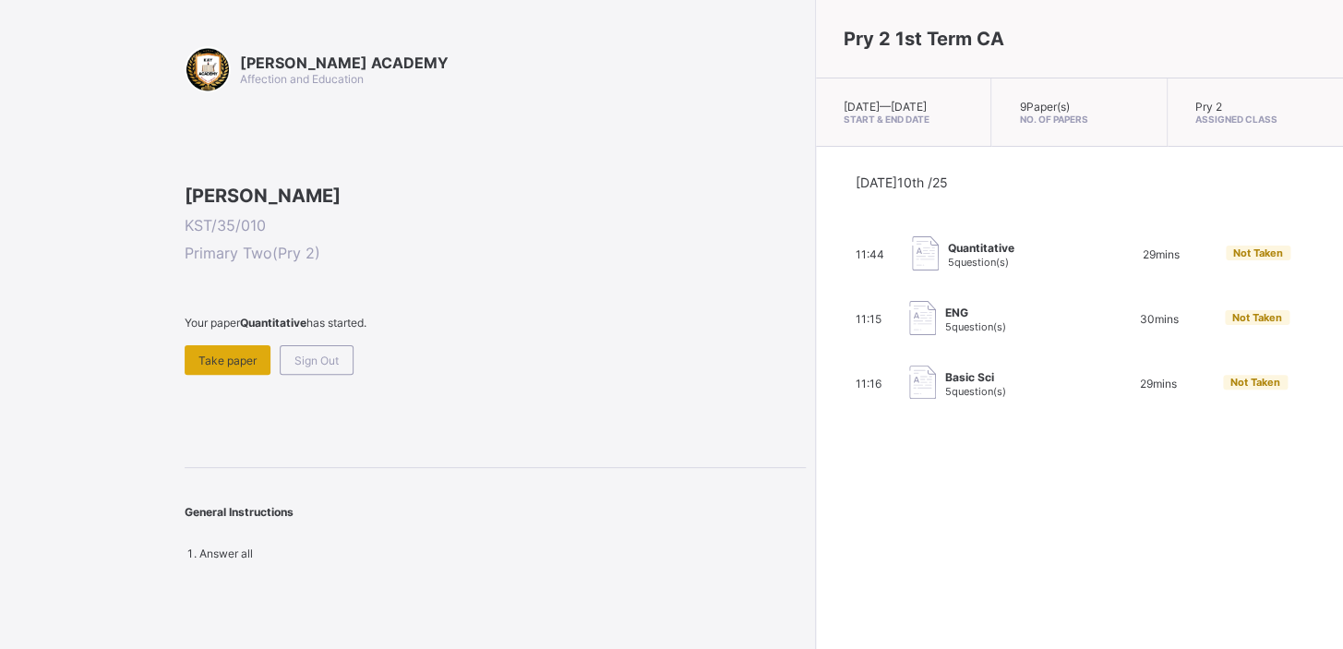
click at [229, 375] on div "Take paper" at bounding box center [228, 360] width 86 height 30
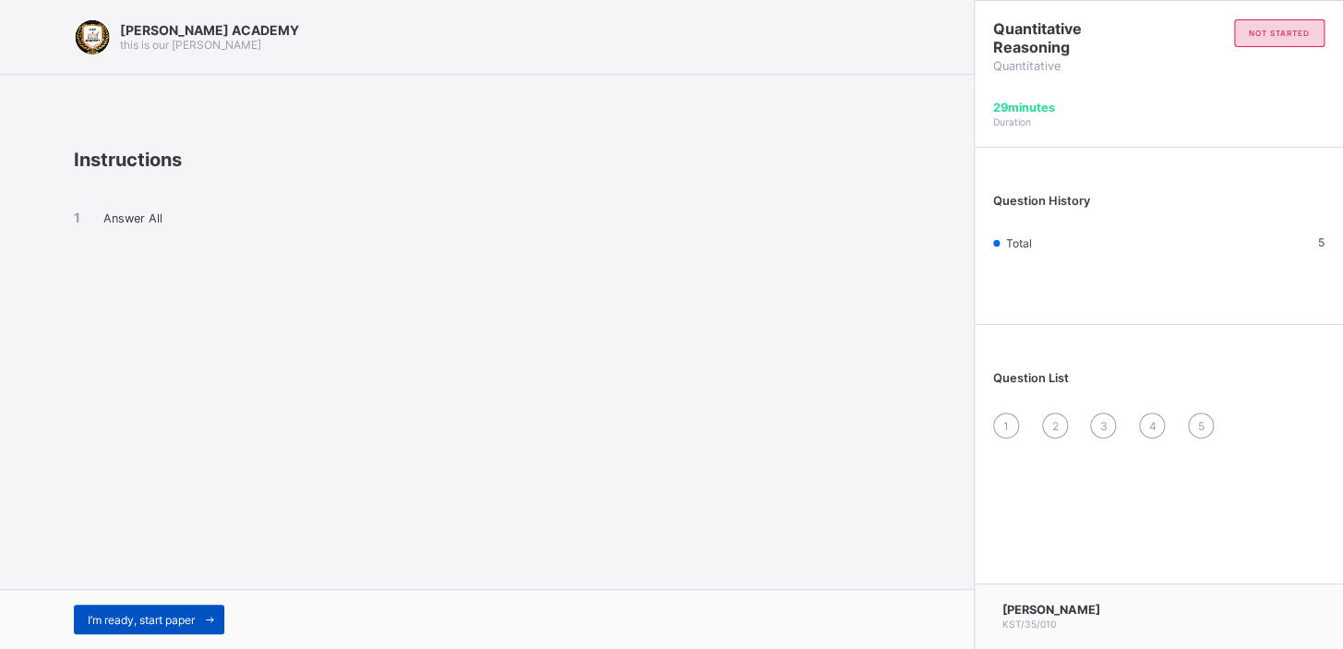
click at [124, 619] on span "I’m ready, start paper" at bounding box center [141, 620] width 107 height 14
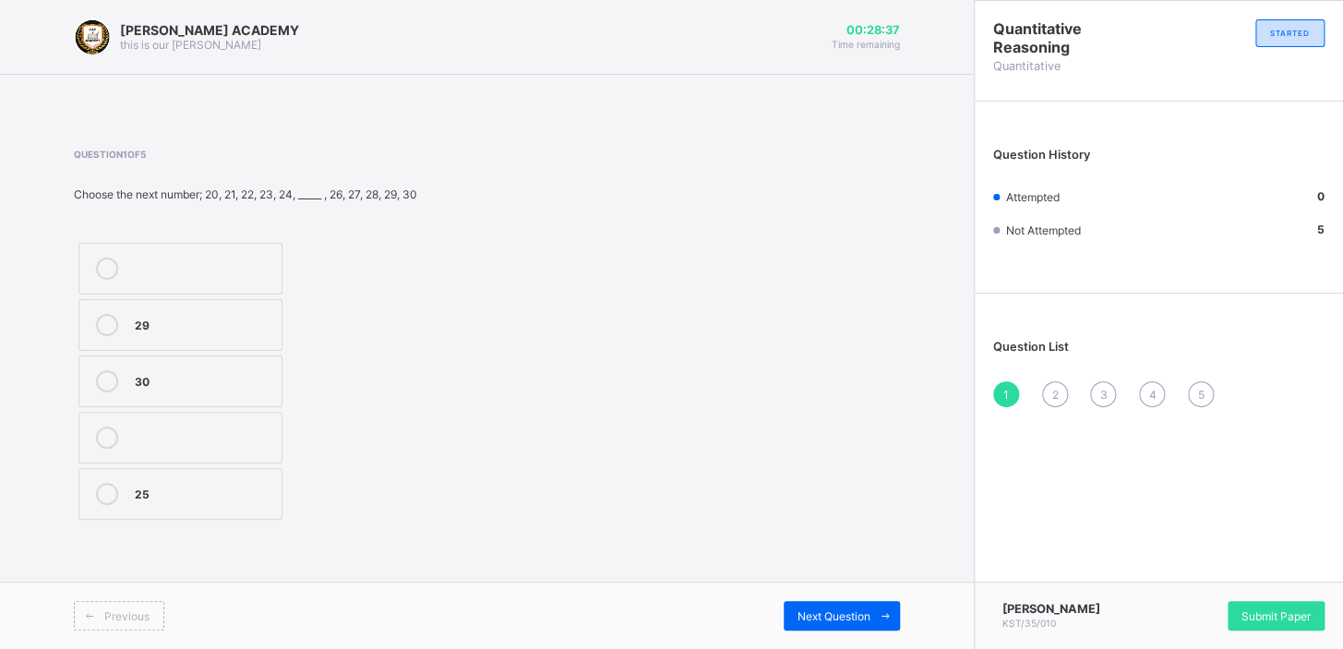
click at [101, 504] on label "25" at bounding box center [180, 494] width 204 height 52
click at [812, 619] on span "Next Question" at bounding box center [834, 616] width 73 height 14
click at [132, 431] on label "104" at bounding box center [184, 438] width 213 height 52
click at [822, 609] on span "Next Question" at bounding box center [834, 616] width 73 height 14
click at [199, 278] on div "20" at bounding box center [204, 269] width 138 height 22
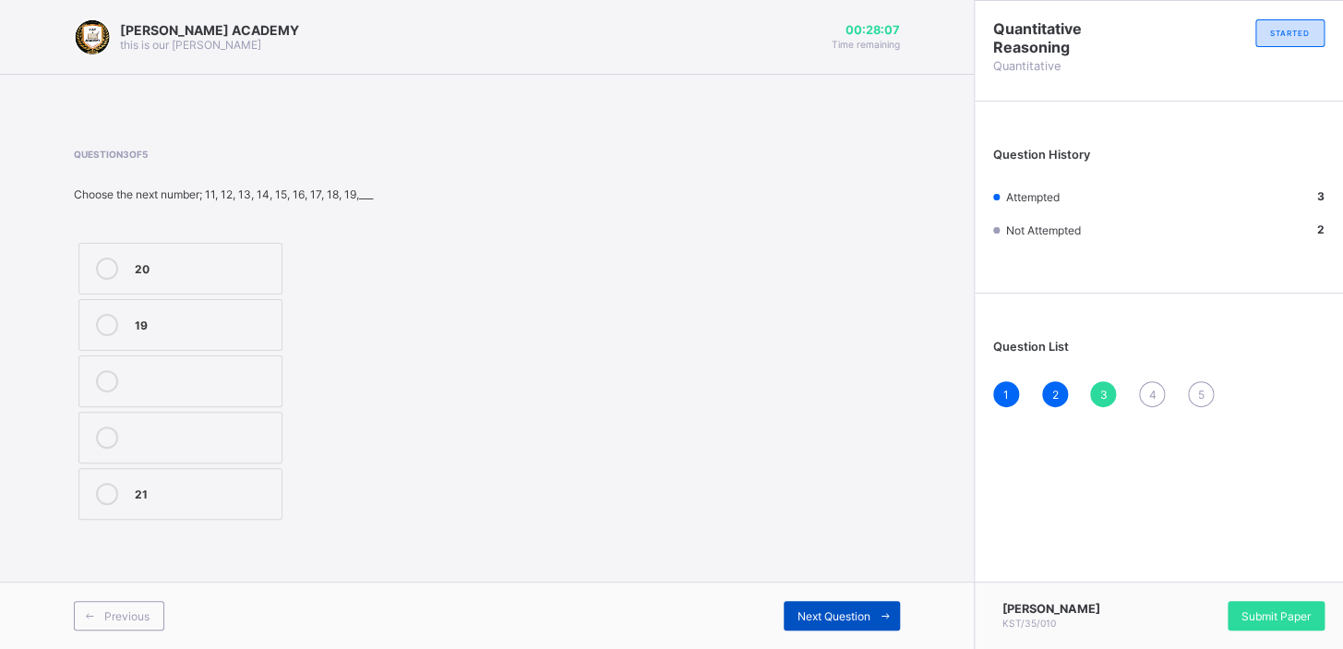
click at [802, 616] on span "Next Question" at bounding box center [834, 616] width 73 height 14
click at [204, 288] on label "209" at bounding box center [189, 269] width 223 height 52
click at [800, 609] on span "Next Question" at bounding box center [834, 616] width 73 height 14
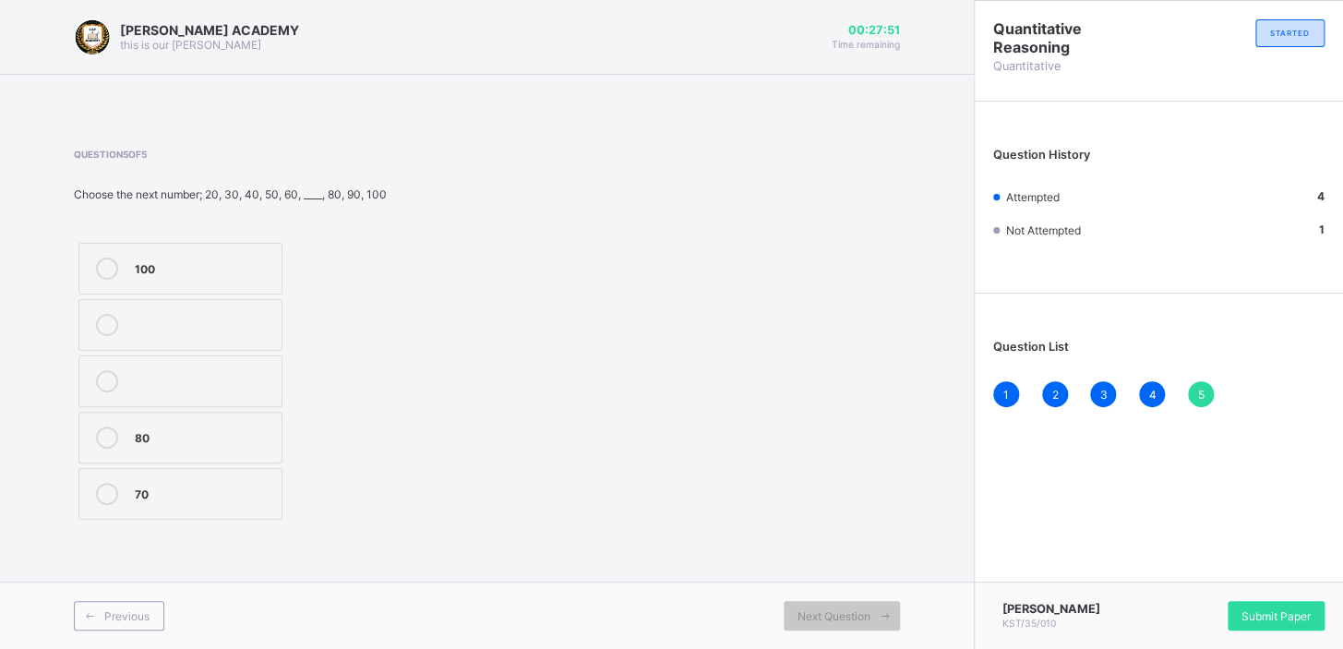
click at [161, 499] on div "70" at bounding box center [204, 492] width 138 height 18
click at [1277, 618] on span "Submit Paper" at bounding box center [1276, 616] width 69 height 14
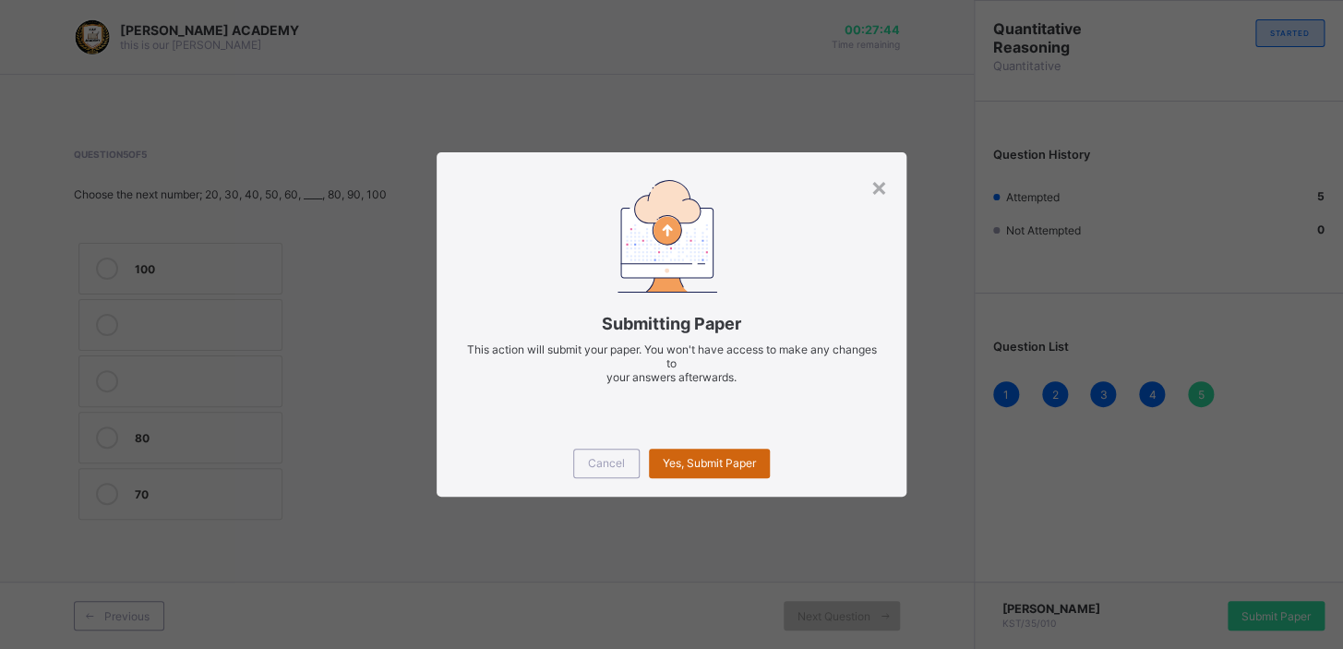
click at [748, 473] on div "Yes, Submit Paper" at bounding box center [709, 464] width 121 height 30
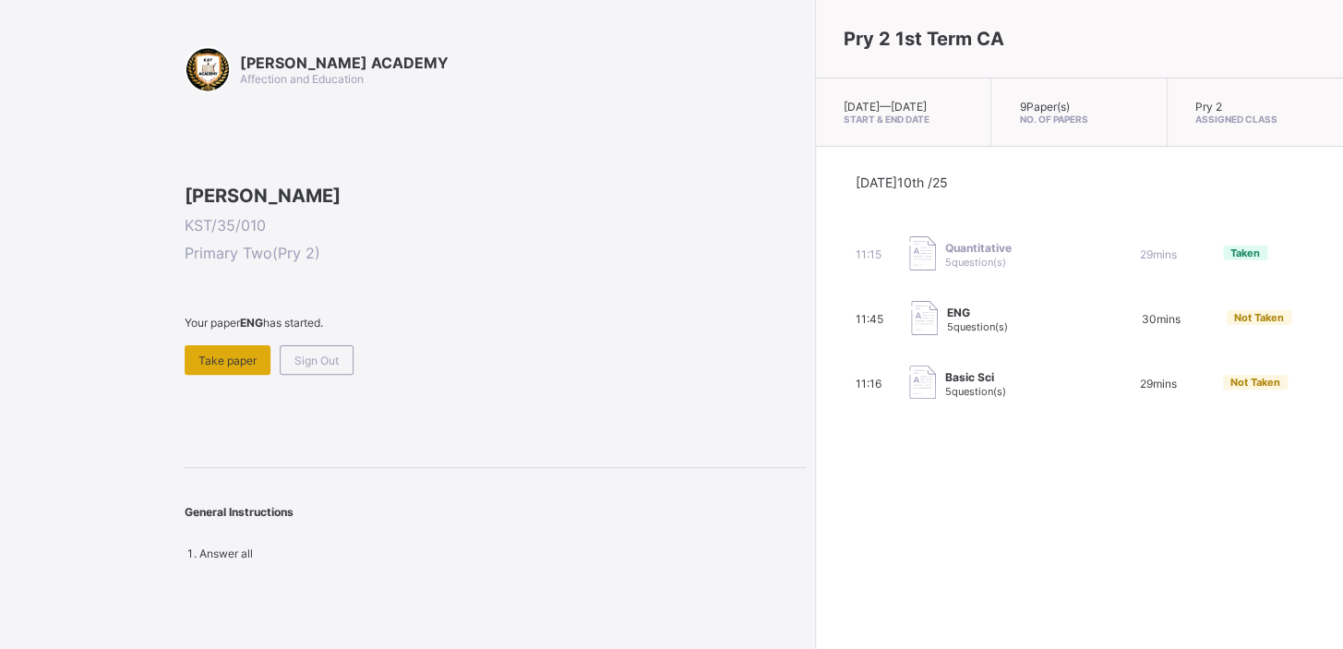
click at [258, 375] on div "Take paper" at bounding box center [228, 360] width 86 height 30
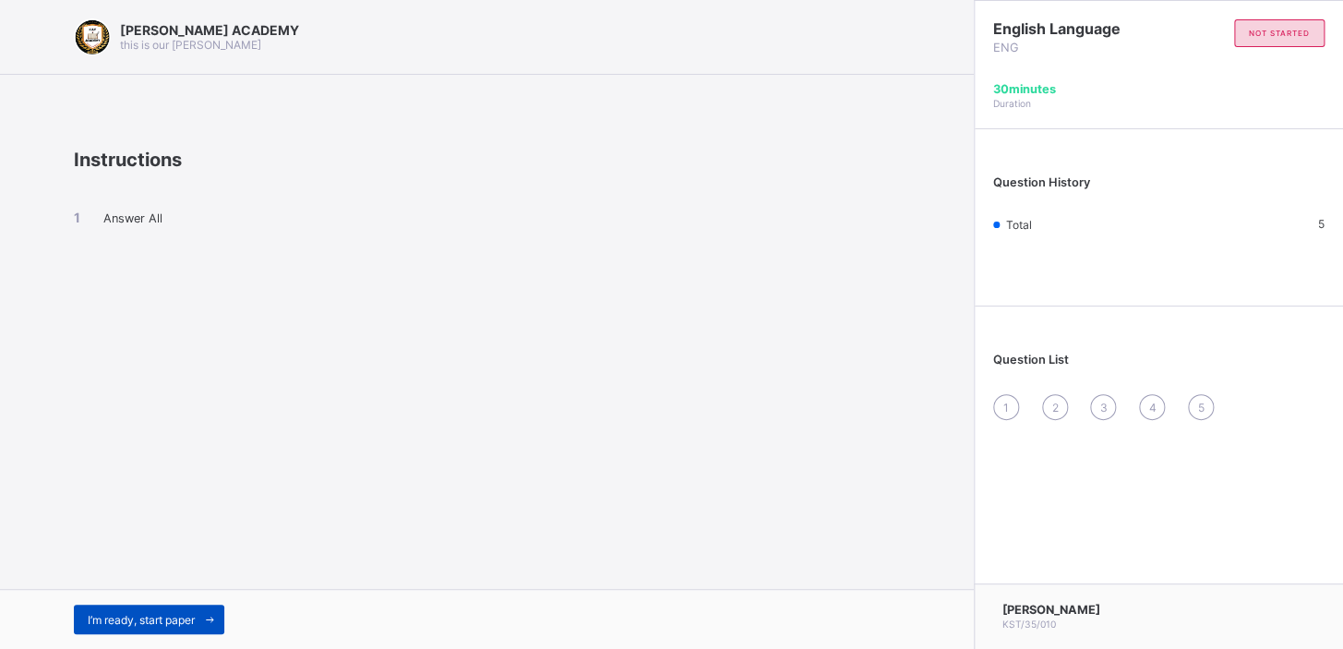
click at [140, 613] on span "I’m ready, start paper" at bounding box center [141, 620] width 107 height 14
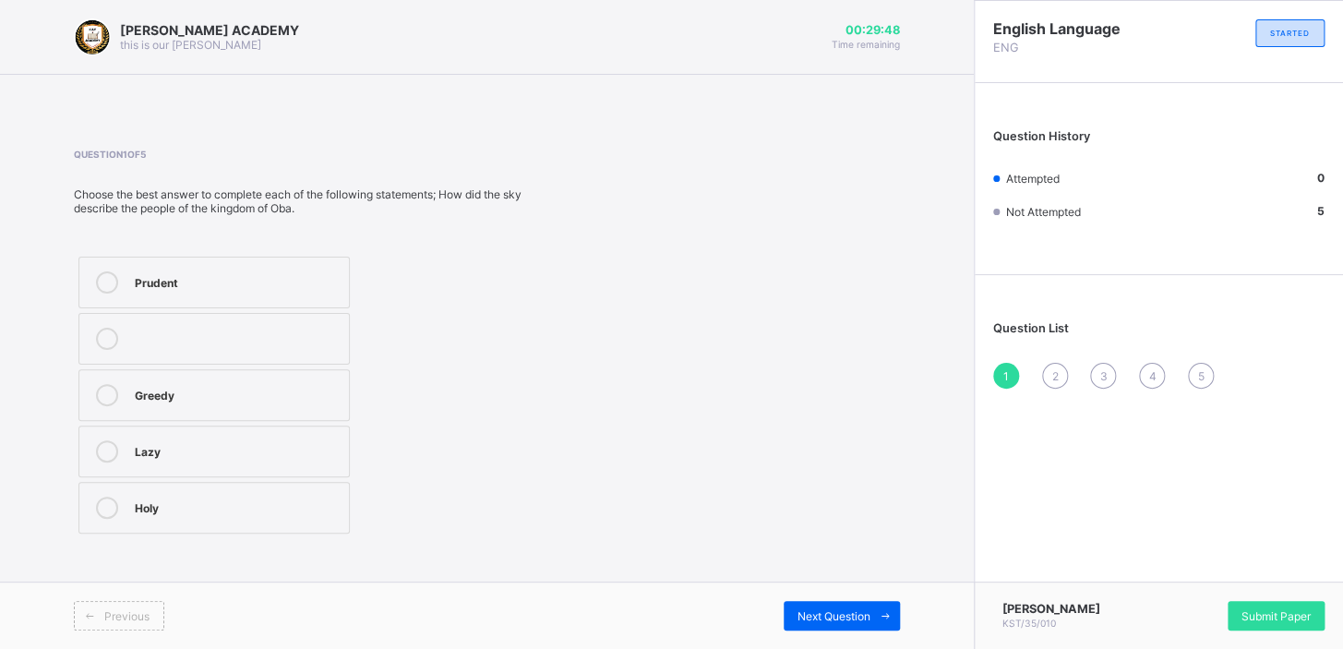
click at [203, 305] on label "Prudent" at bounding box center [213, 283] width 271 height 52
click at [810, 614] on span "Next Question" at bounding box center [834, 616] width 73 height 14
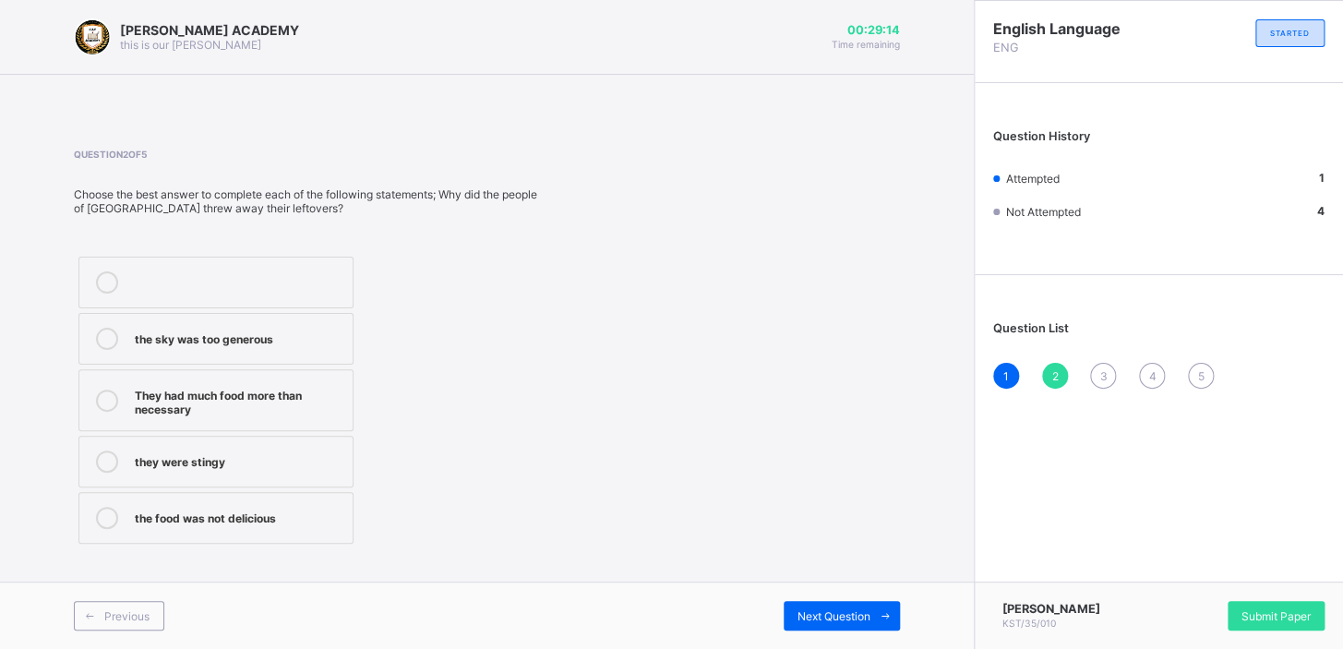
click at [177, 416] on label "They had much food more than necessary" at bounding box center [215, 400] width 275 height 62
click at [861, 614] on span "Next Question" at bounding box center [834, 616] width 73 height 14
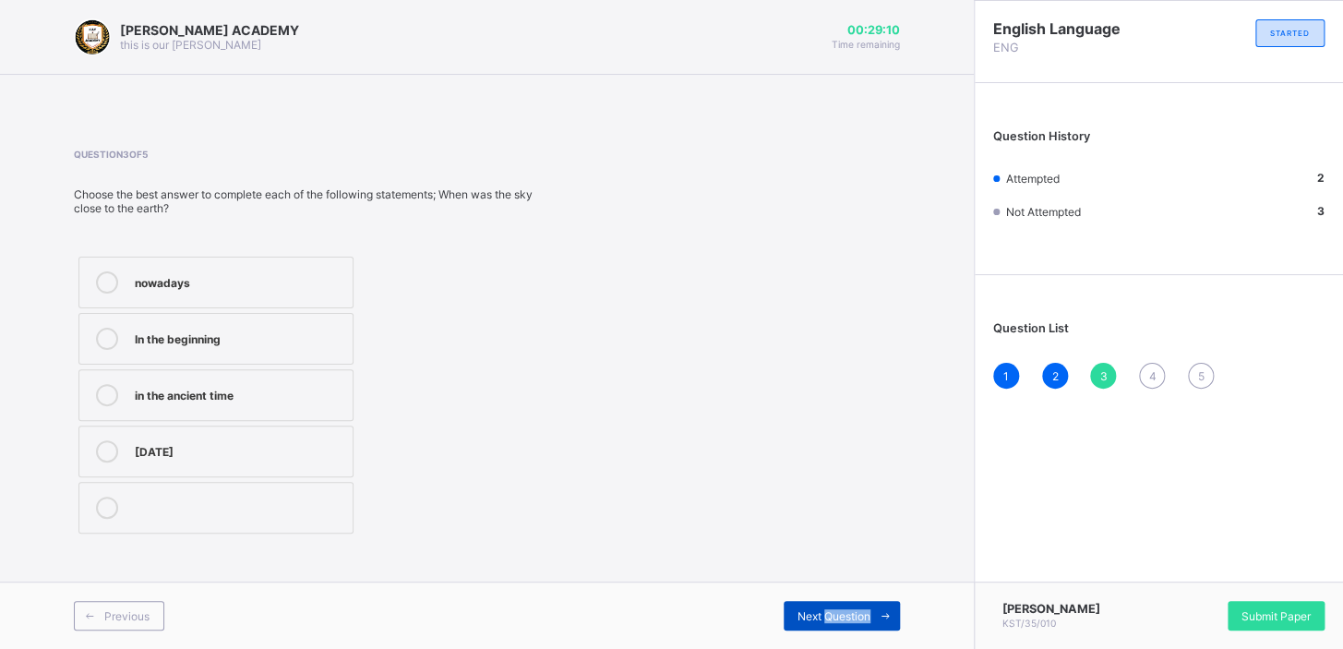
click at [861, 614] on span "Next Question" at bounding box center [834, 616] width 73 height 14
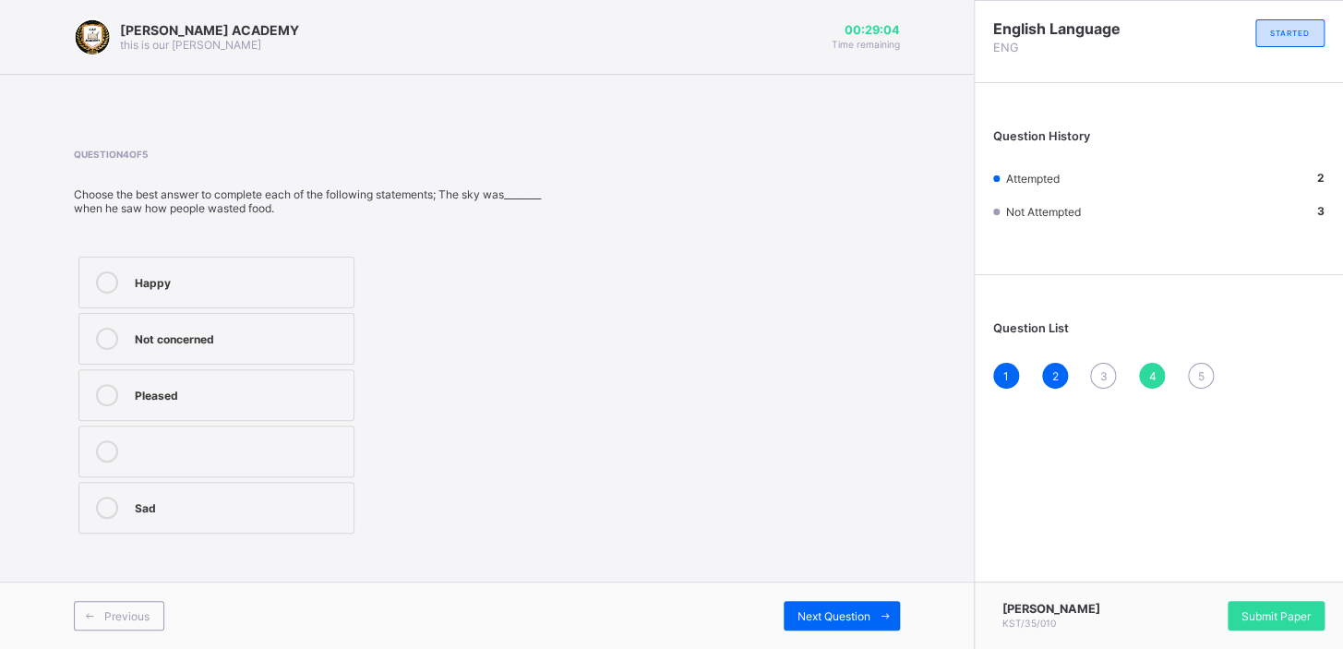
click at [1097, 367] on div "3" at bounding box center [1103, 376] width 26 height 26
click at [234, 398] on div "in the ancient time" at bounding box center [239, 393] width 209 height 18
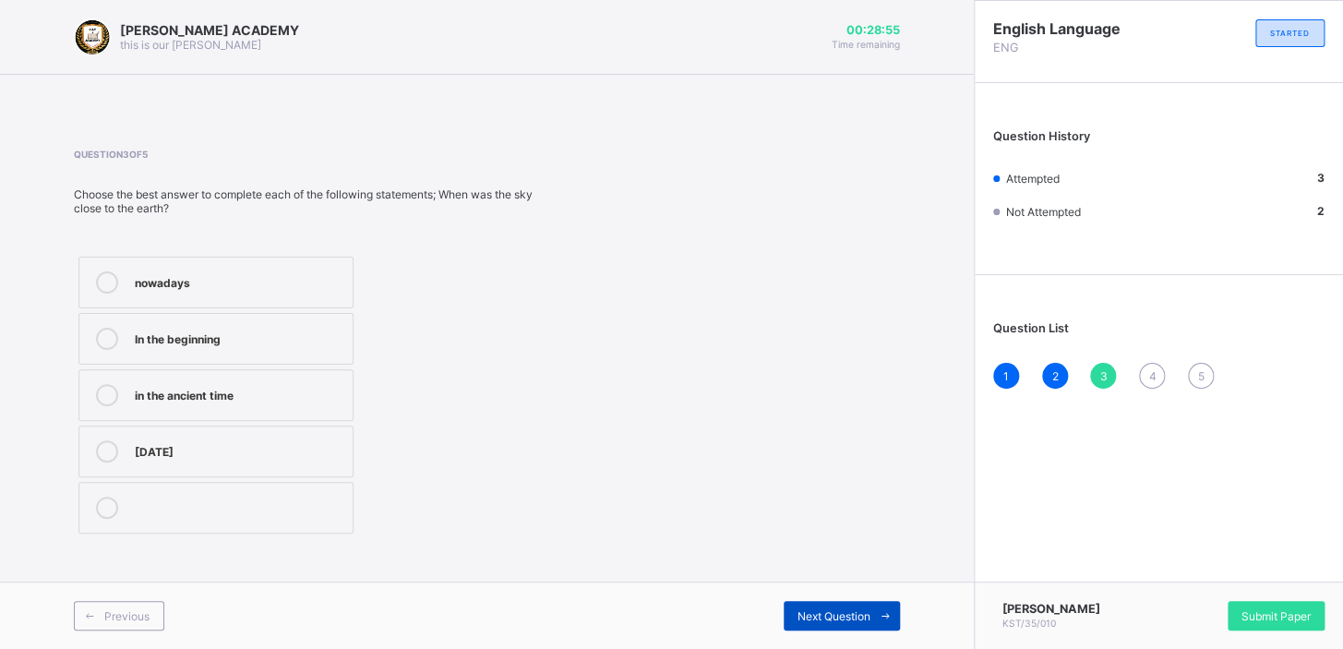
click at [806, 605] on div "Next Question" at bounding box center [842, 616] width 116 height 30
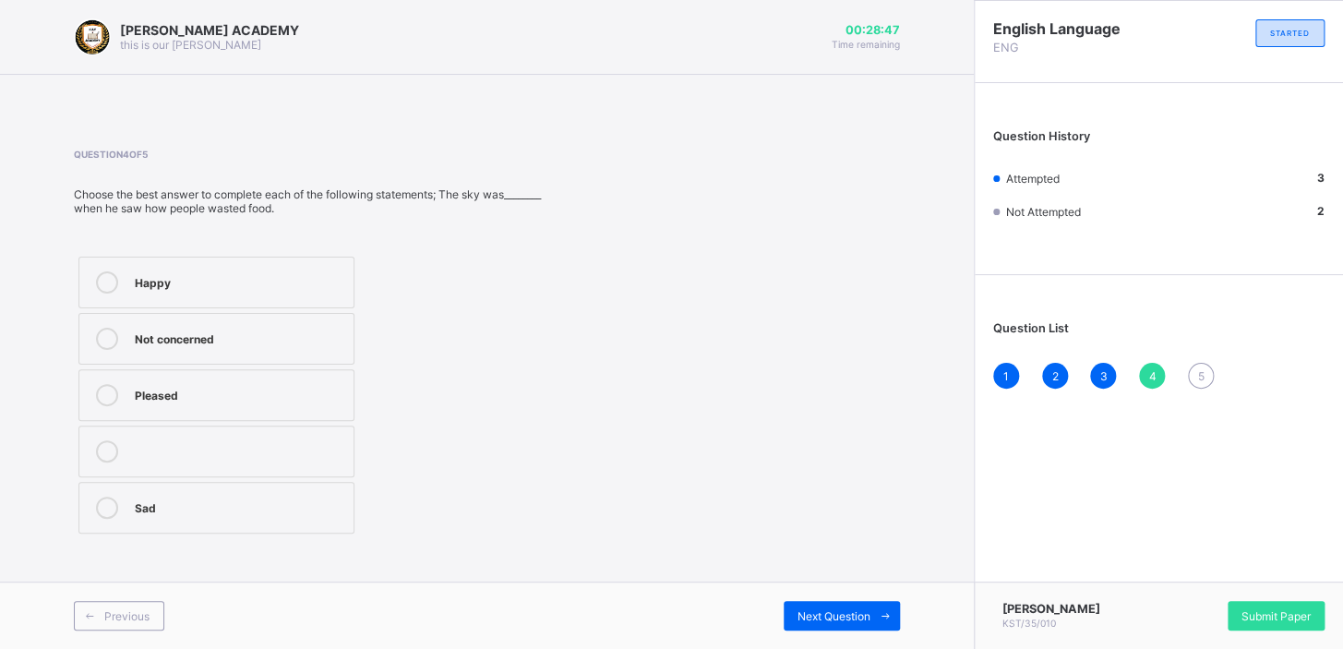
click at [163, 512] on div "Sad" at bounding box center [240, 506] width 210 height 18
click at [885, 616] on icon at bounding box center [886, 616] width 14 height 12
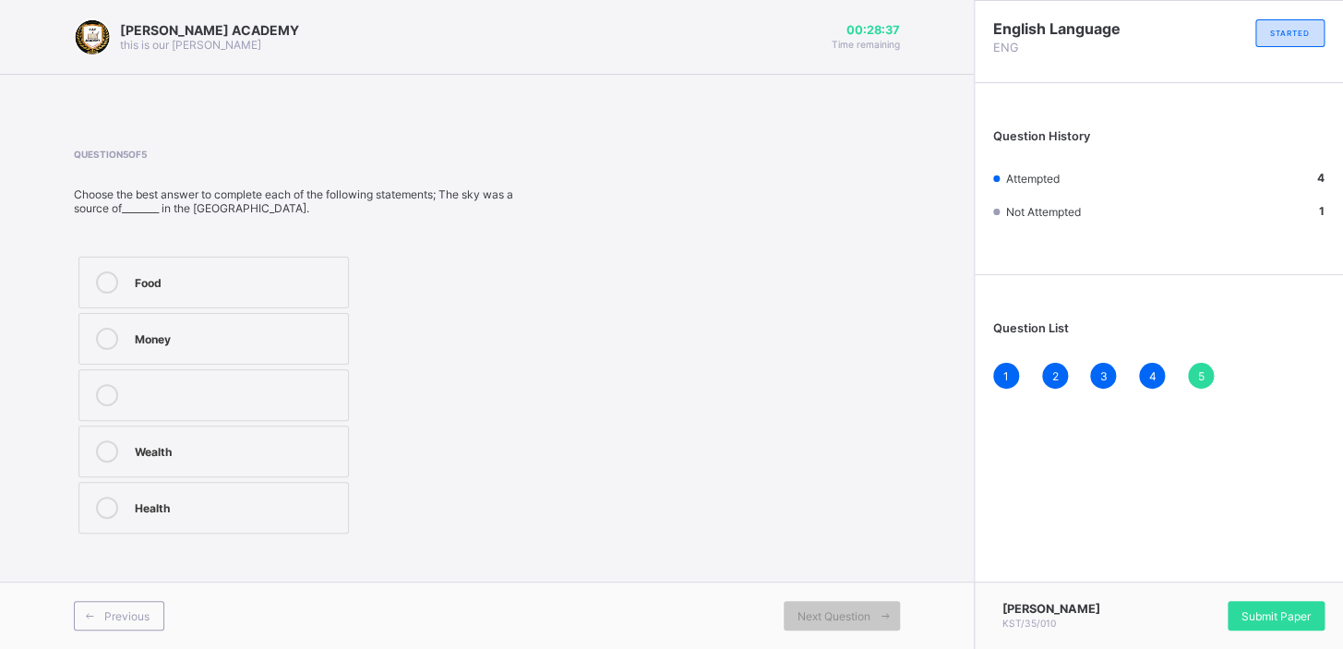
click at [313, 289] on div "Food" at bounding box center [237, 282] width 204 height 22
click at [1265, 617] on span "Submit Paper" at bounding box center [1276, 616] width 69 height 14
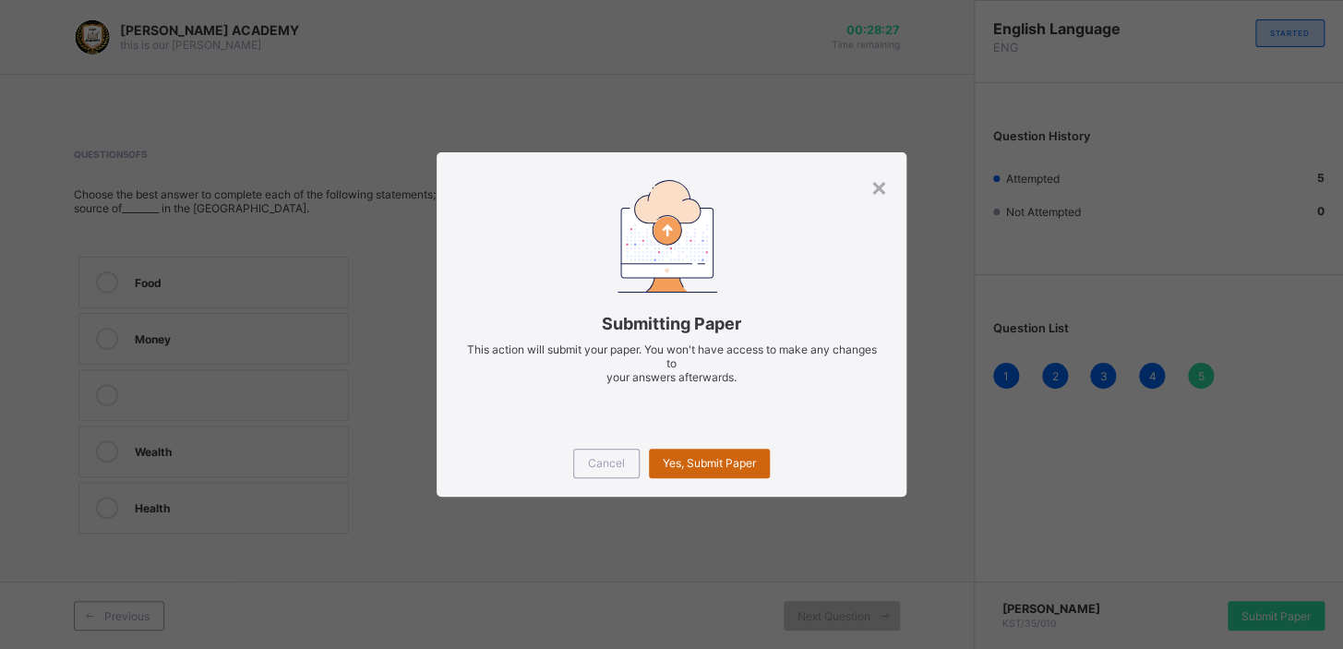
click at [722, 453] on div "Yes, Submit Paper" at bounding box center [709, 464] width 121 height 30
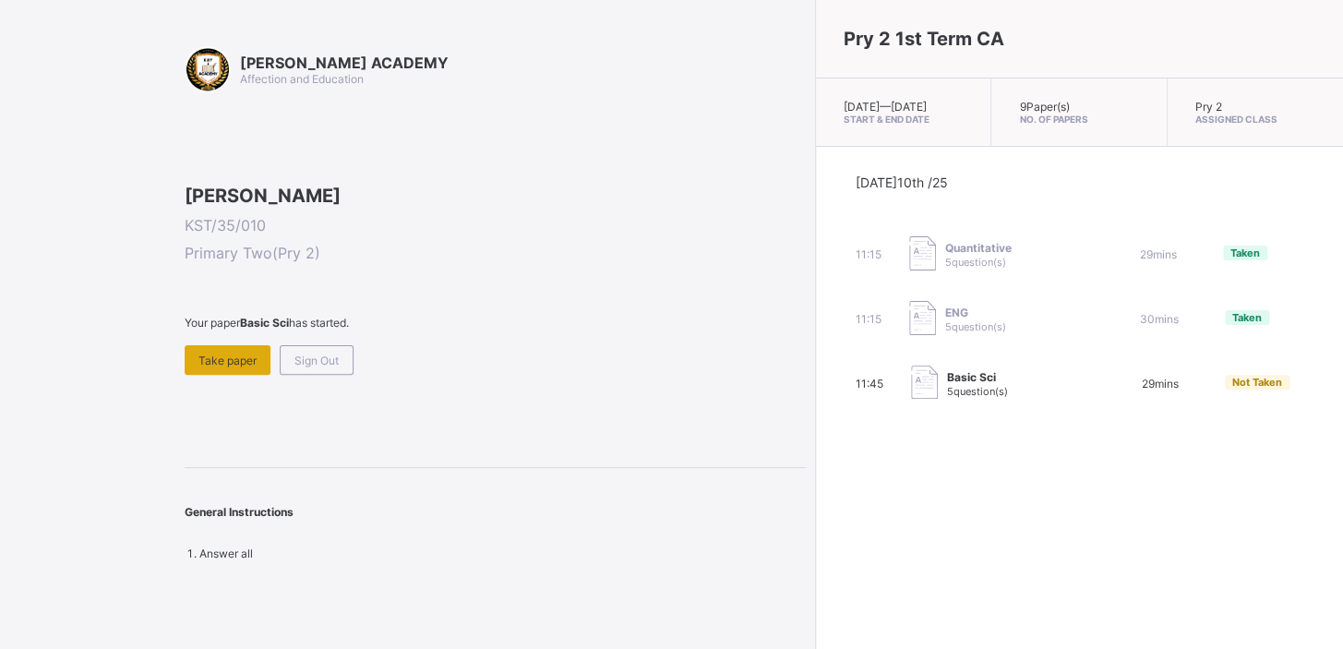
click at [228, 375] on div "Take paper" at bounding box center [228, 360] width 86 height 30
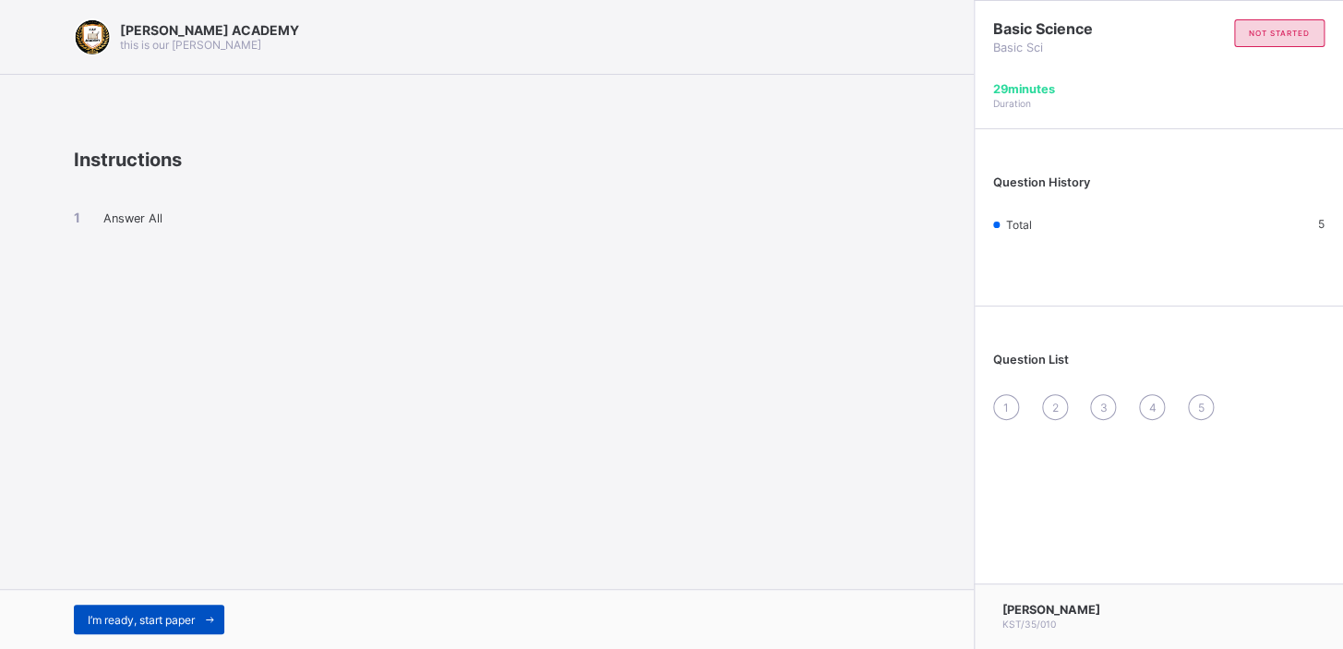
click at [149, 615] on span "I’m ready, start paper" at bounding box center [141, 620] width 107 height 14
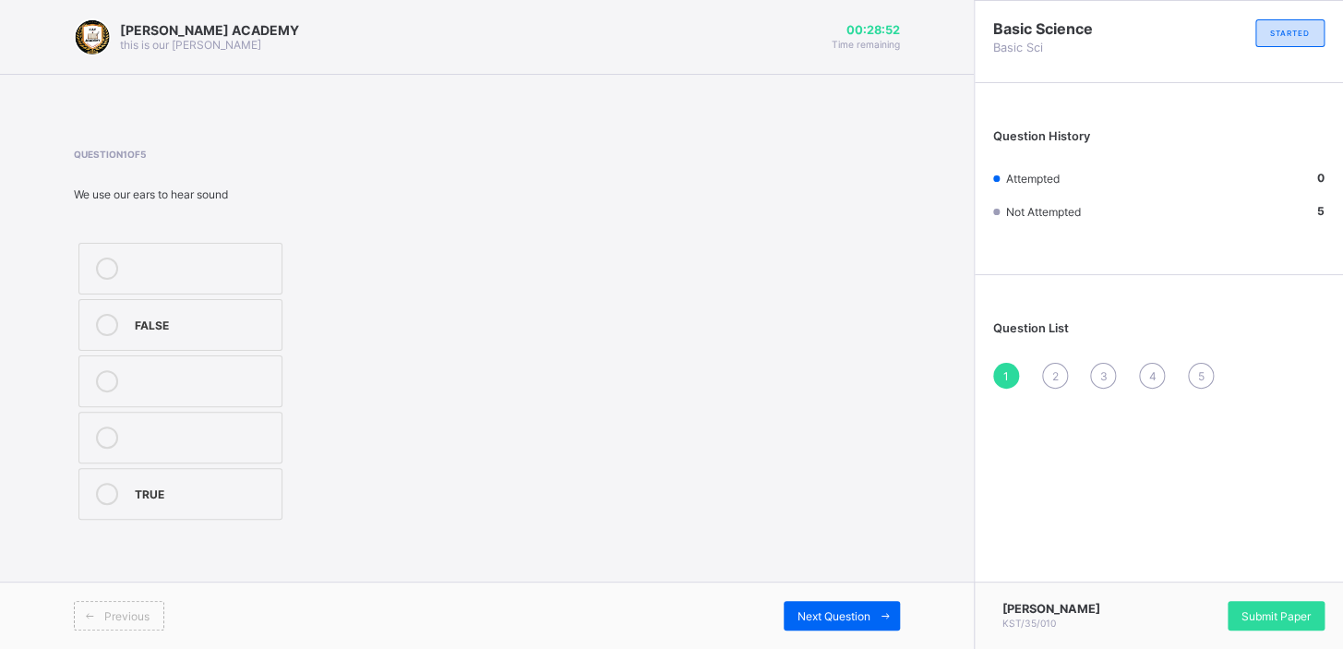
click at [159, 486] on div "TRUE" at bounding box center [204, 492] width 138 height 18
click at [800, 619] on span "Next Question" at bounding box center [834, 616] width 73 height 14
click at [189, 327] on div "Chalkboard" at bounding box center [204, 323] width 138 height 18
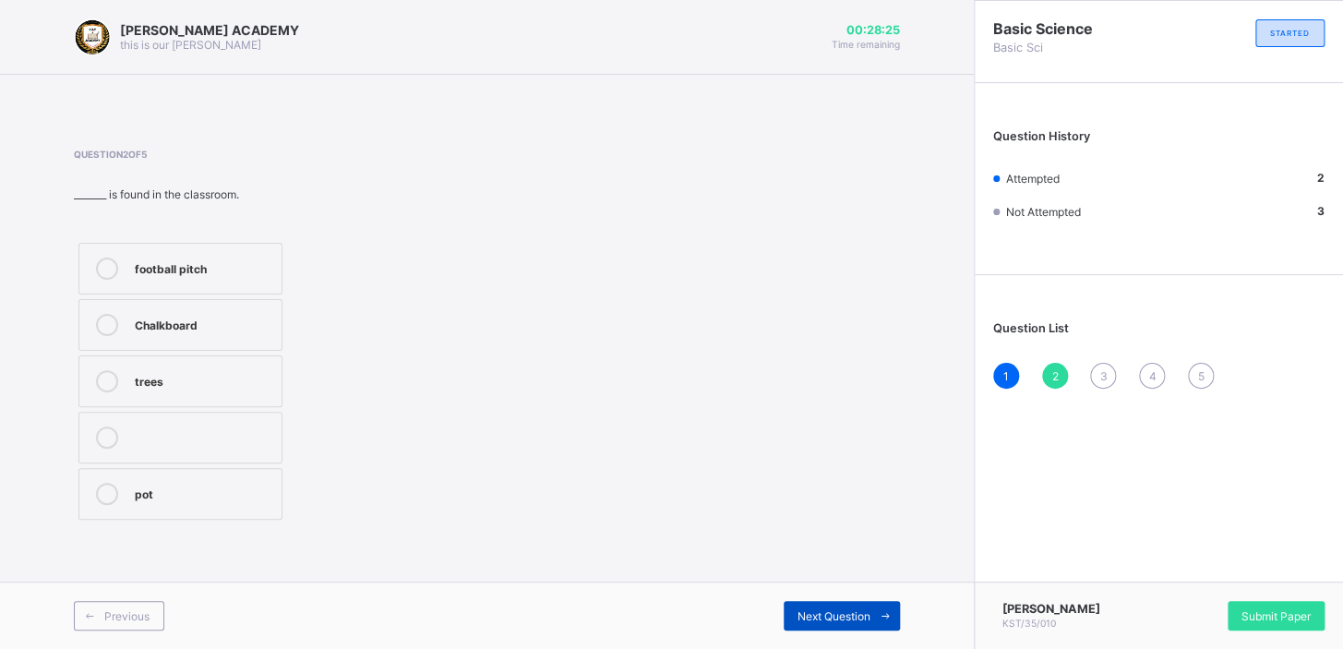
click at [823, 623] on div "Next Question" at bounding box center [842, 616] width 116 height 30
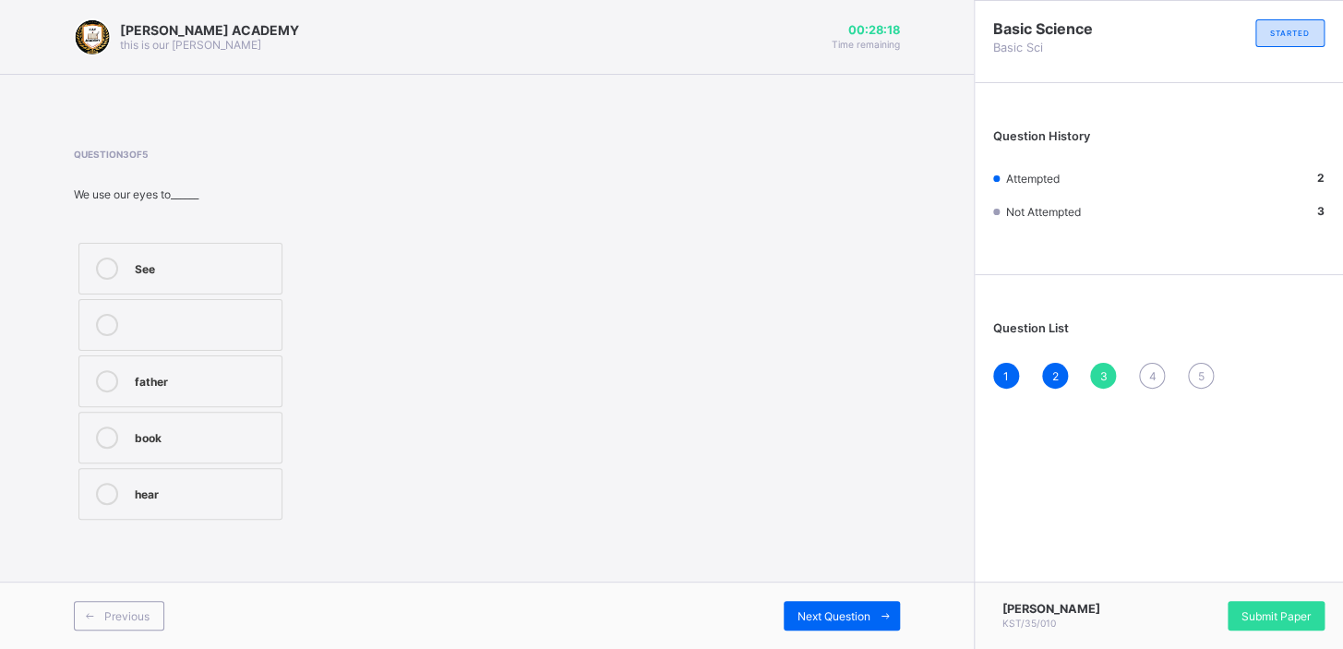
click at [210, 292] on label "See" at bounding box center [180, 269] width 204 height 52
click at [830, 608] on div "Next Question" at bounding box center [842, 616] width 116 height 30
click at [207, 315] on div "5" at bounding box center [204, 323] width 138 height 18
click at [819, 602] on div "Next Question" at bounding box center [842, 616] width 116 height 30
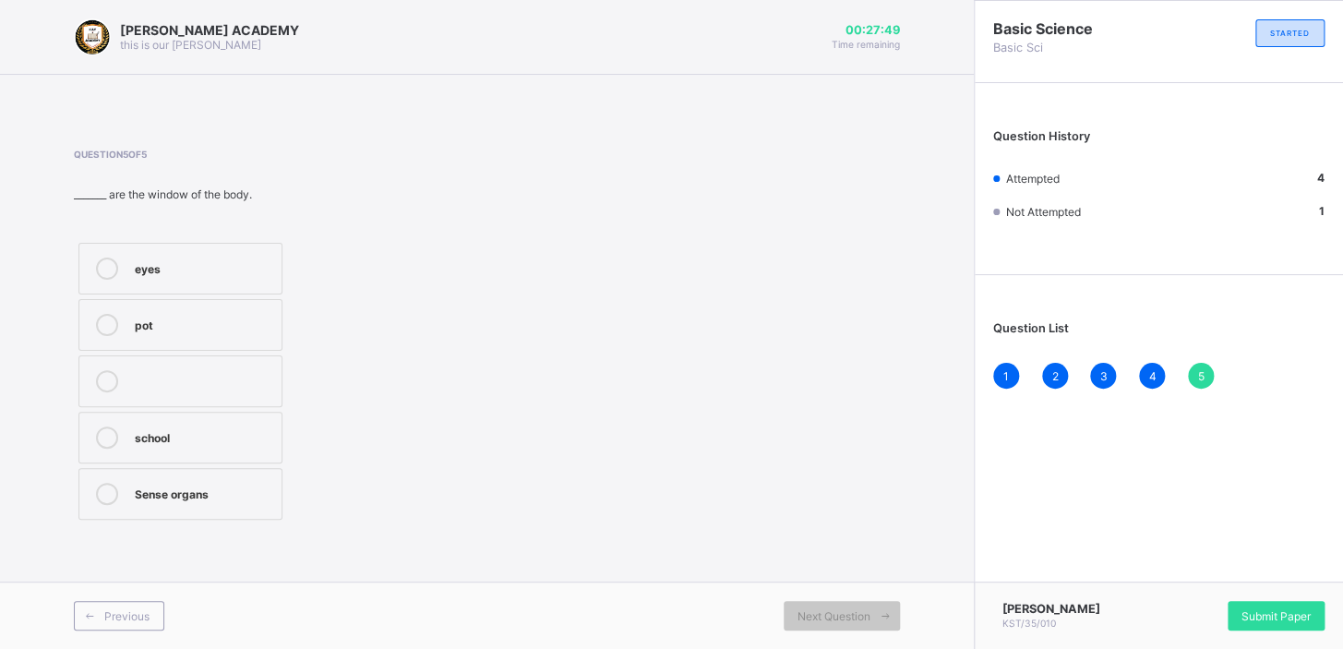
click at [211, 256] on label "eyes" at bounding box center [180, 269] width 204 height 52
click at [1264, 610] on span "Submit Paper" at bounding box center [1276, 616] width 69 height 14
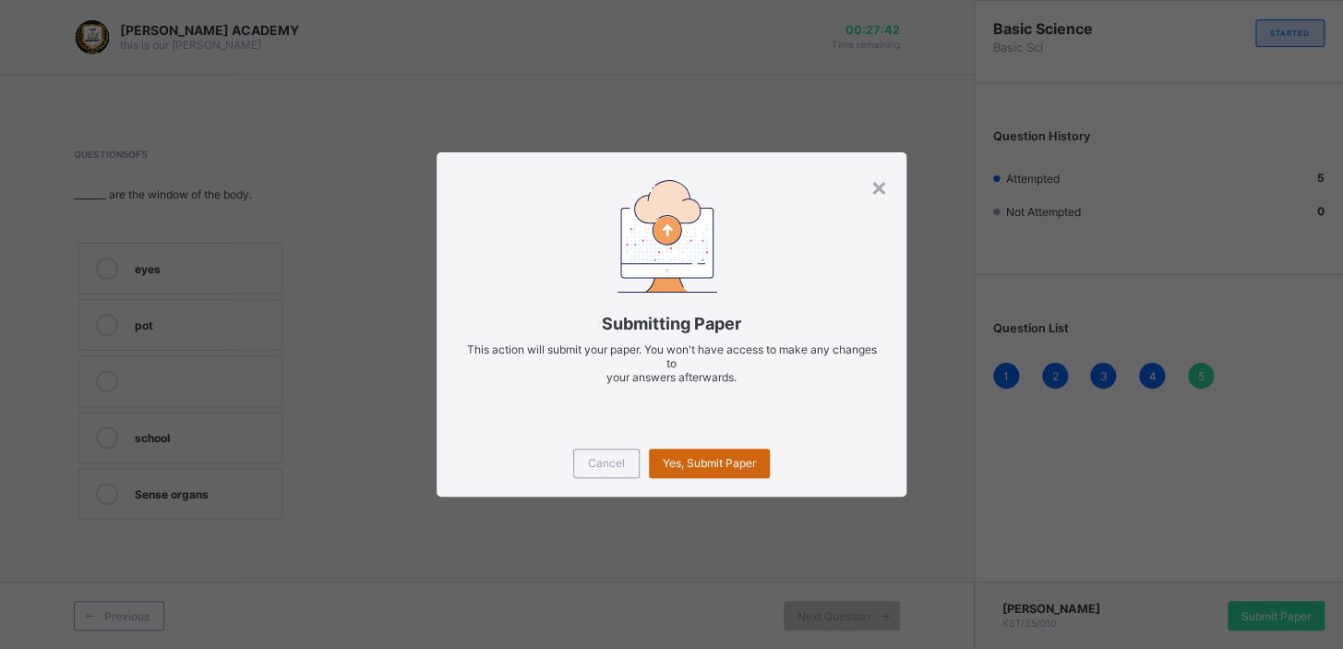
click at [681, 451] on div "Yes, Submit Paper" at bounding box center [709, 464] width 121 height 30
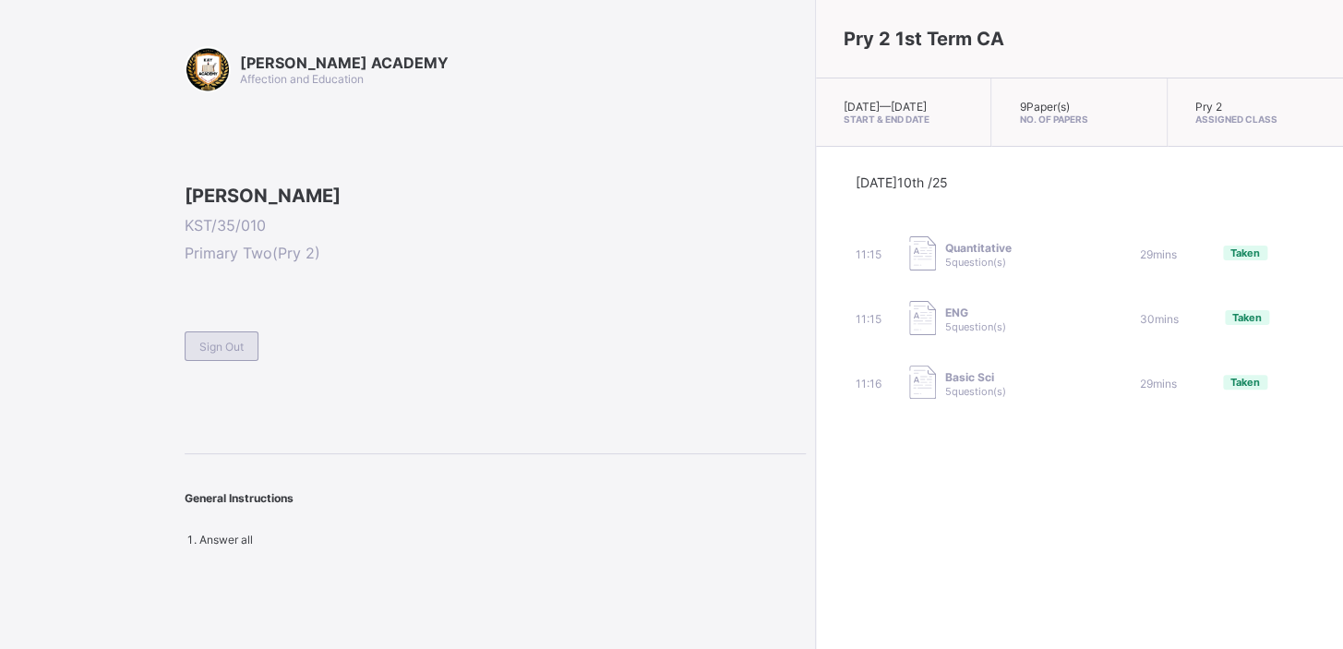
click at [236, 361] on div "Sign Out" at bounding box center [222, 346] width 74 height 30
